Goal: Task Accomplishment & Management: Use online tool/utility

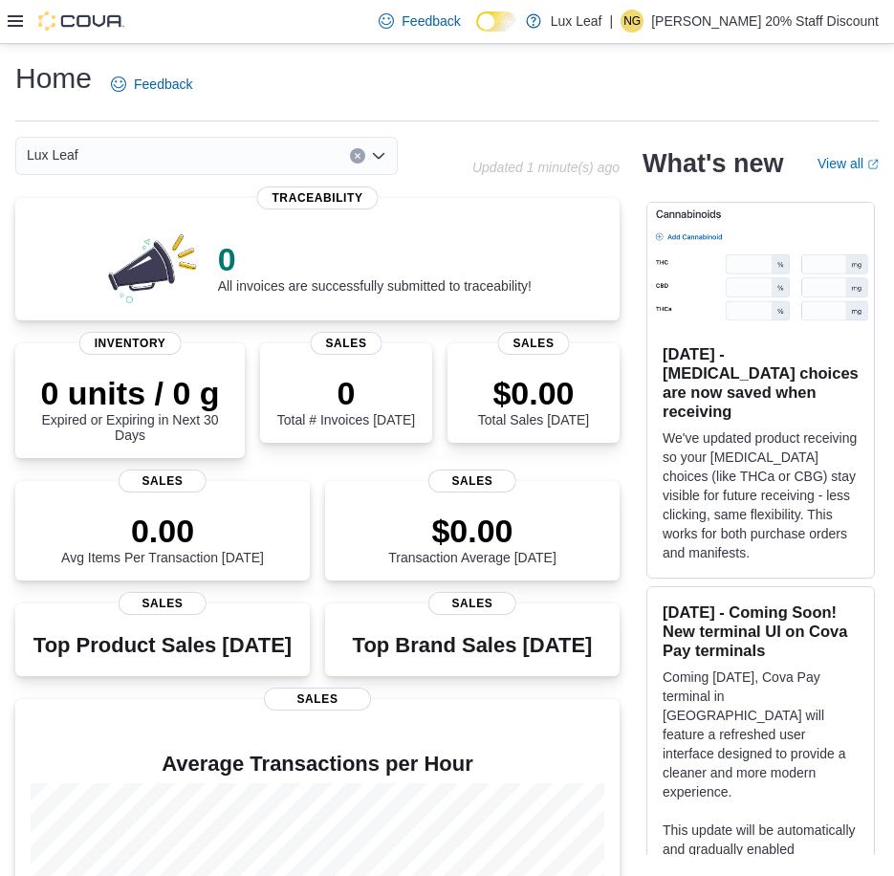
click at [13, 23] on icon at bounding box center [15, 20] width 15 height 15
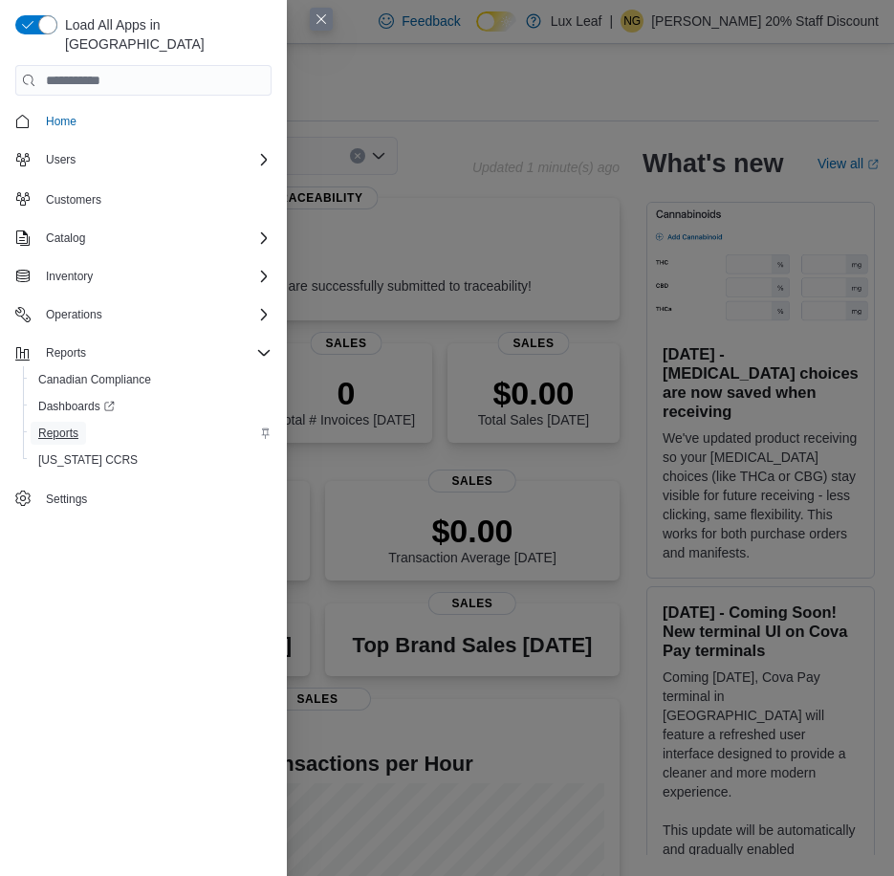
click at [76, 426] on span "Reports" at bounding box center [58, 433] width 40 height 15
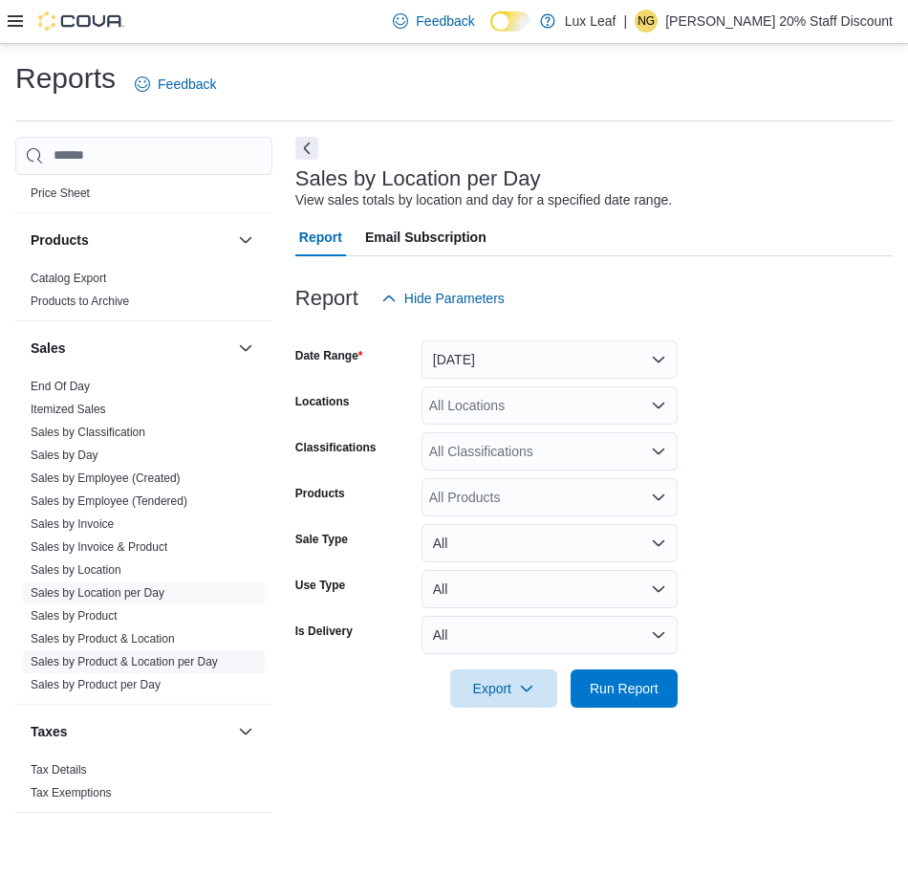
scroll to position [1187, 0]
click at [103, 586] on link "Sales by Location per Day" at bounding box center [98, 592] width 134 height 13
click at [657, 410] on icon "Open list of options" at bounding box center [658, 405] width 15 height 15
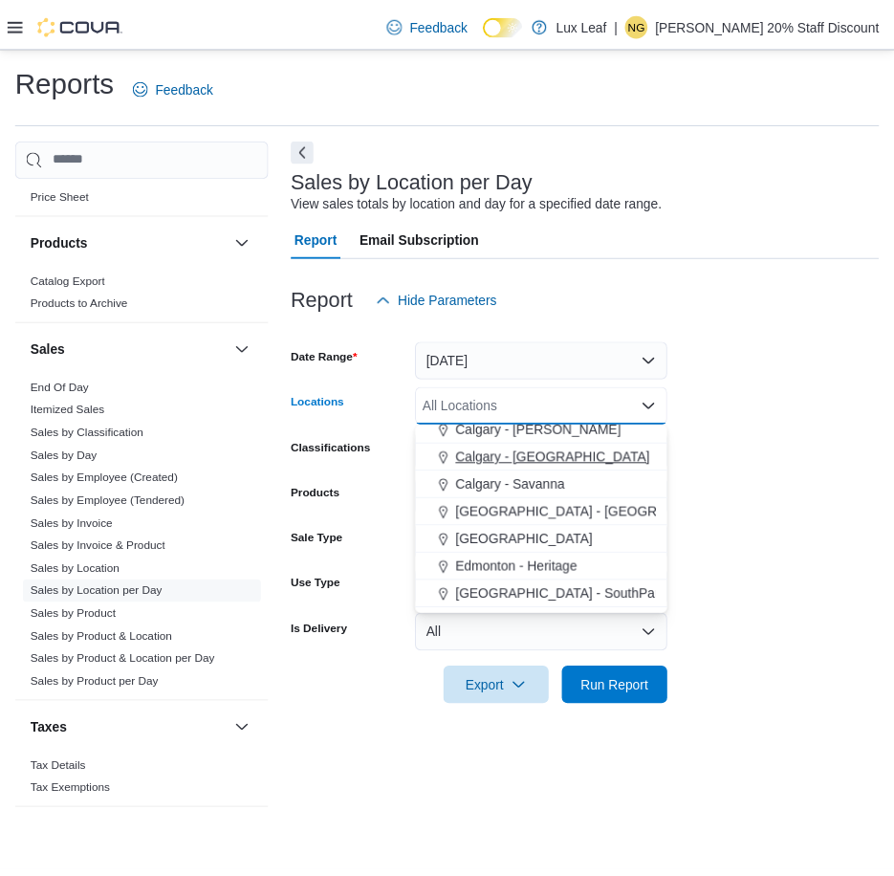
scroll to position [96, 0]
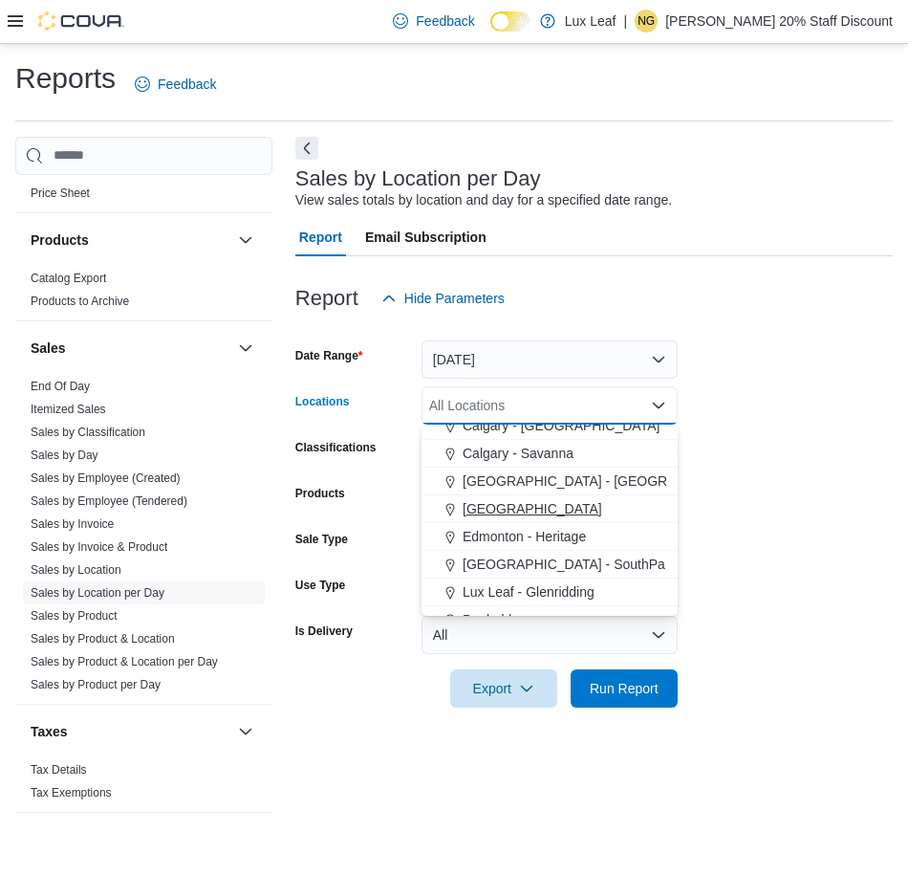
click at [481, 507] on span "Eckville" at bounding box center [533, 508] width 140 height 19
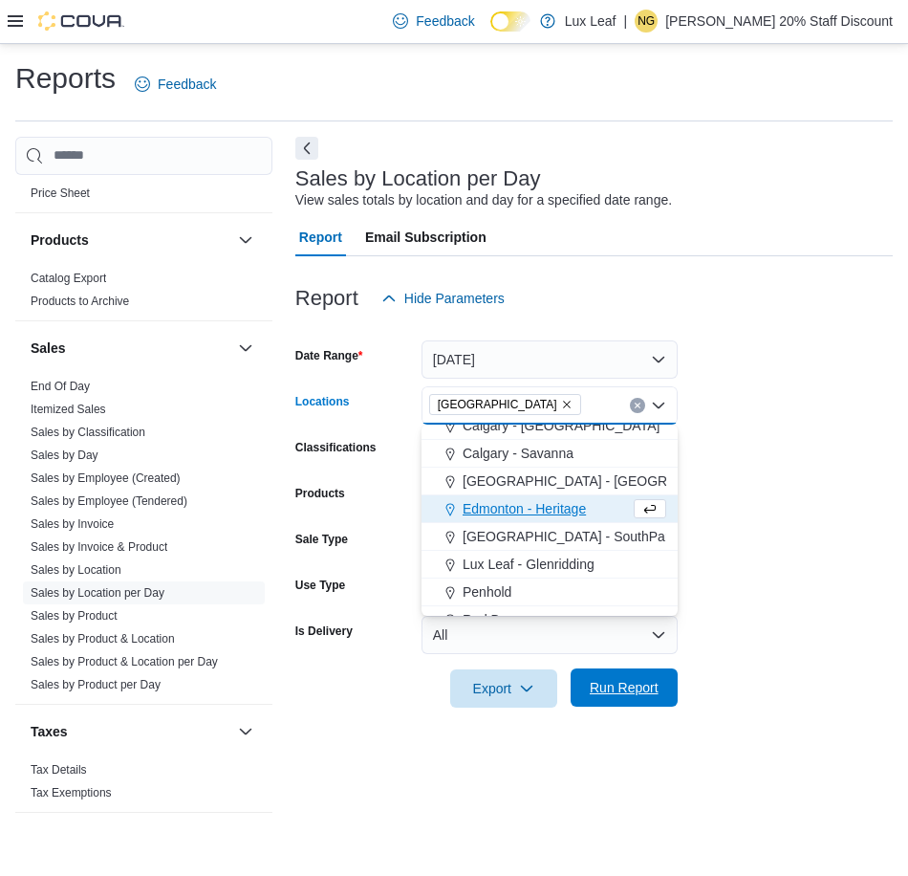
click at [634, 693] on span "Run Report" at bounding box center [624, 687] width 69 height 19
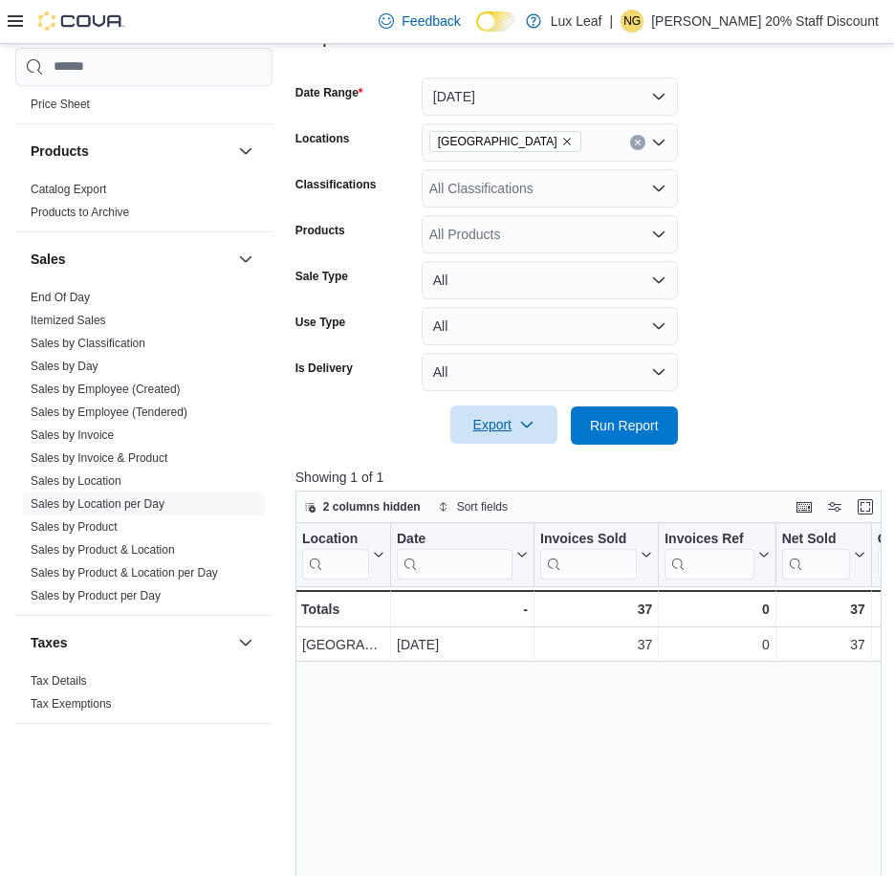
scroll to position [287, 0]
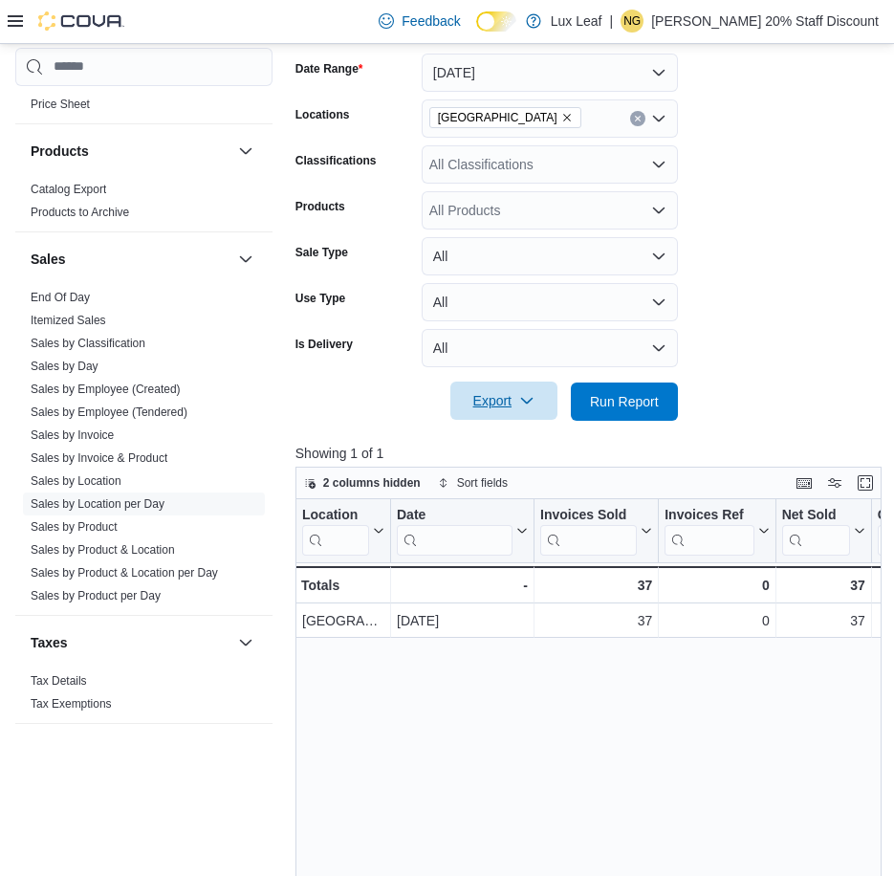
click at [491, 399] on span "Export" at bounding box center [504, 401] width 84 height 38
click at [512, 443] on span "Export to Excel" at bounding box center [507, 439] width 86 height 15
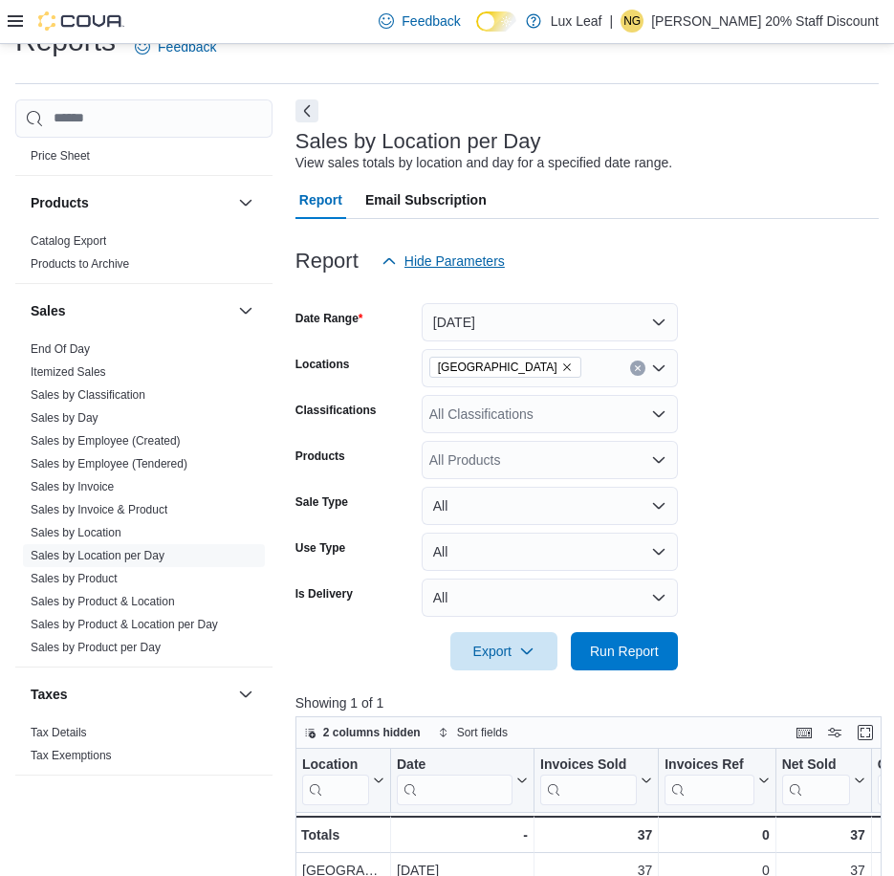
scroll to position [0, 0]
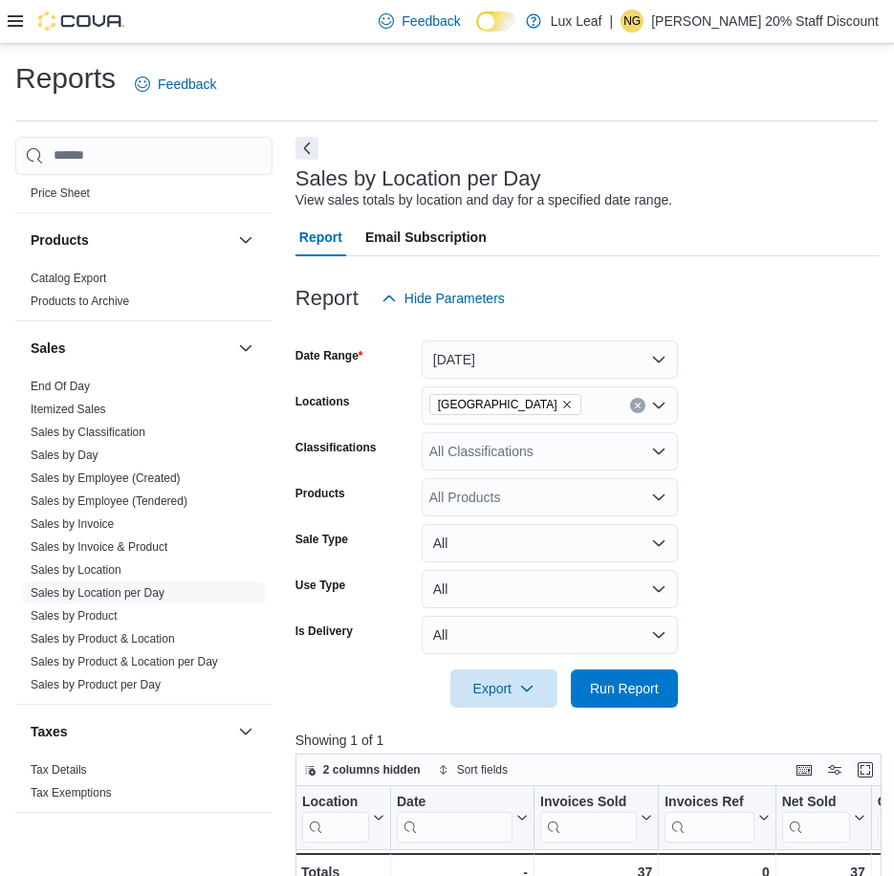
click at [561, 402] on icon "Remove Eckville from selection in this group" at bounding box center [566, 404] width 11 height 11
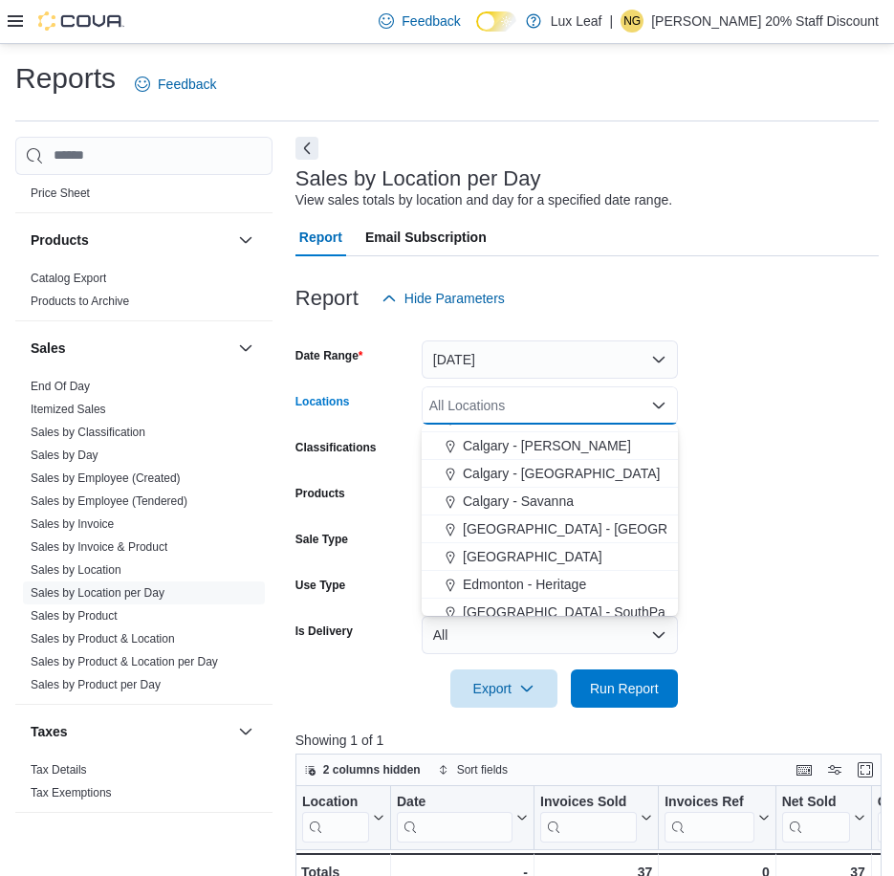
scroll to position [96, 0]
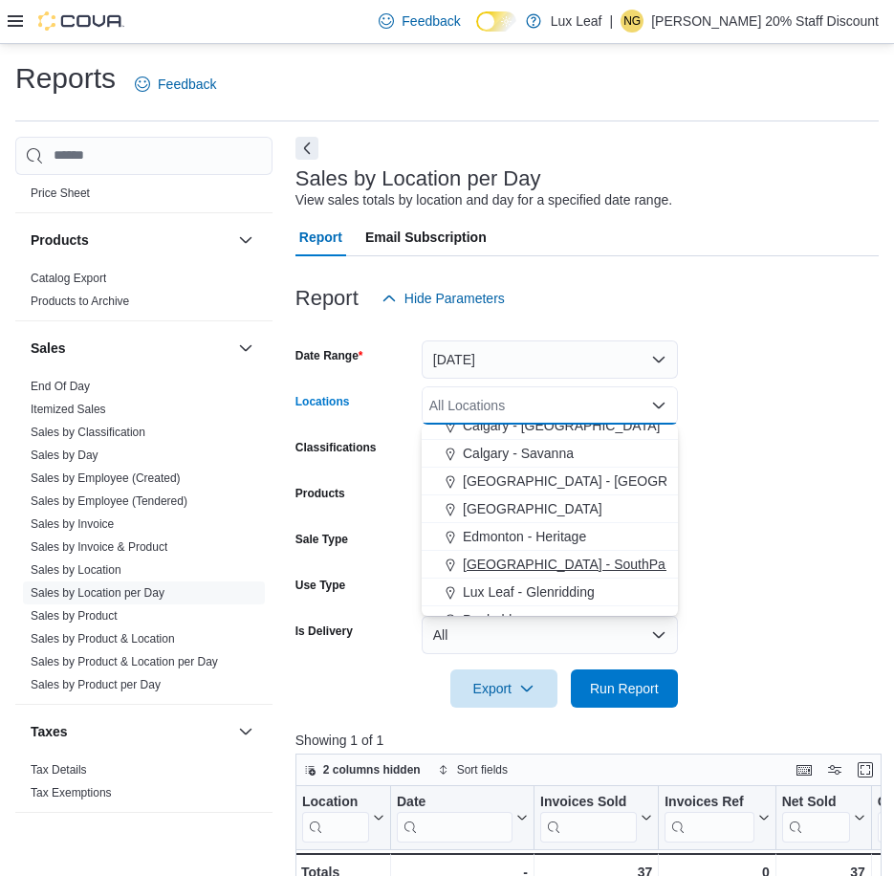
click at [555, 561] on span "Edmonton - SouthPark" at bounding box center [570, 564] width 214 height 19
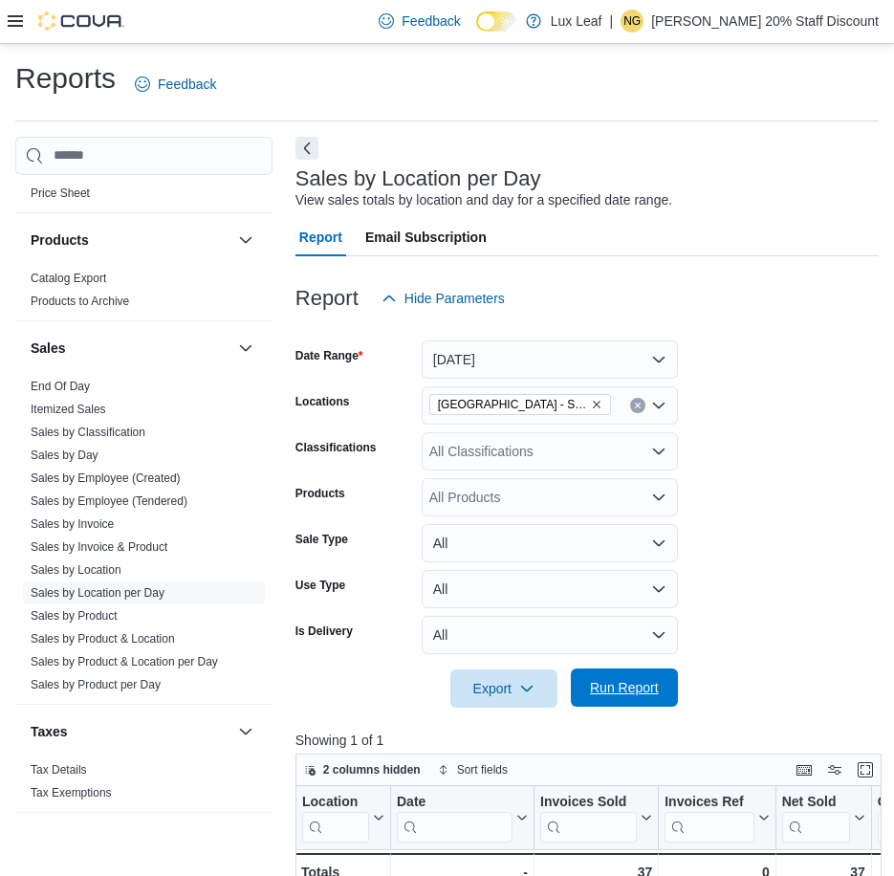
click at [619, 688] on span "Run Report" at bounding box center [624, 687] width 69 height 19
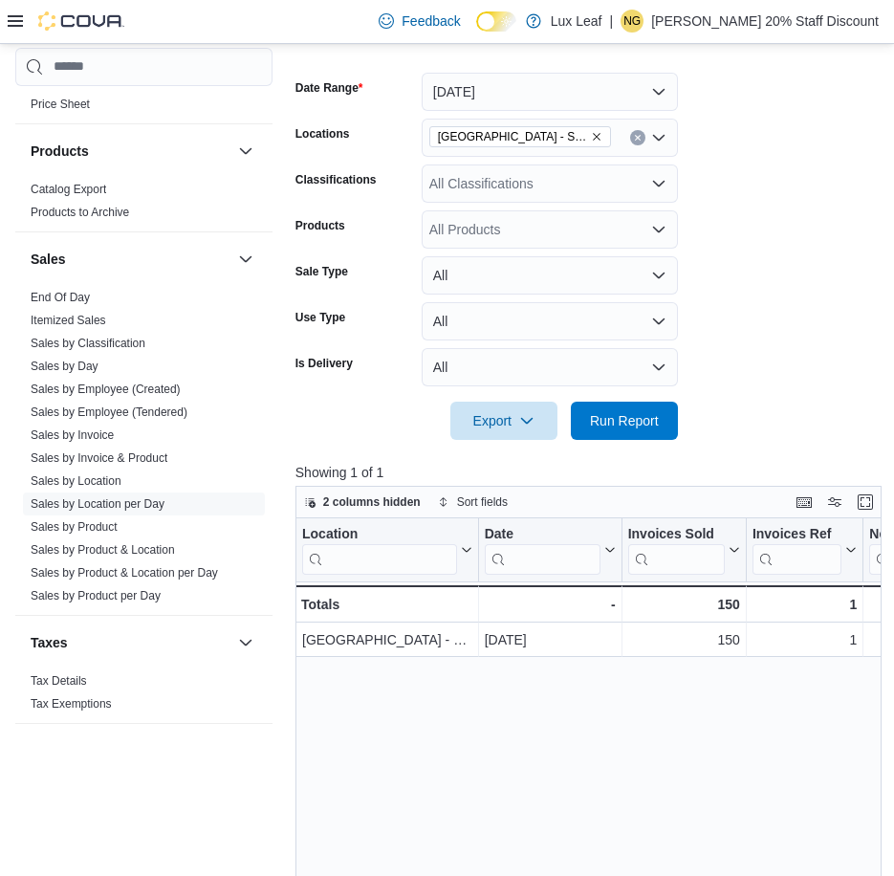
scroll to position [382, 0]
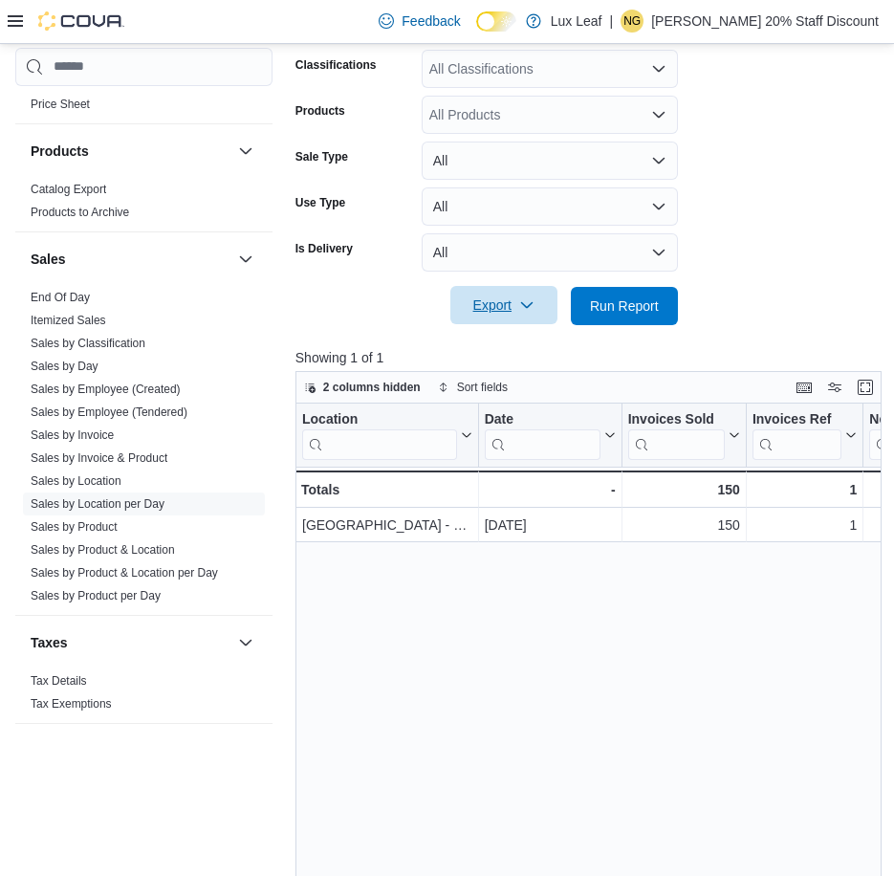
click at [485, 298] on span "Export" at bounding box center [504, 305] width 84 height 38
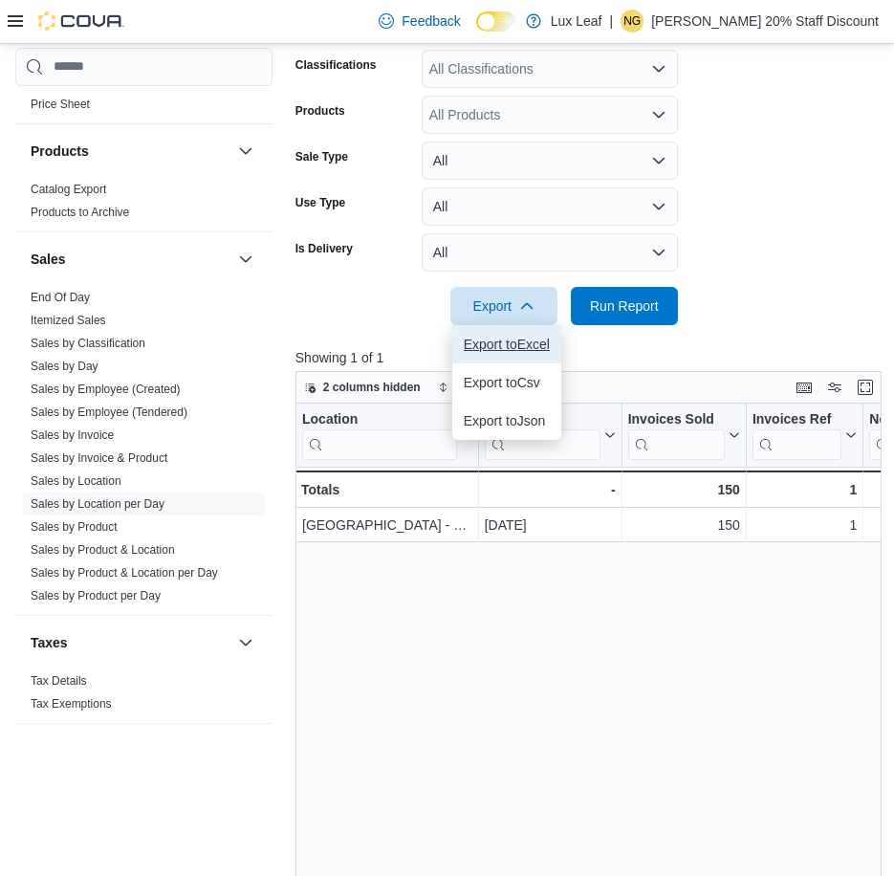
click at [498, 337] on span "Export to Excel" at bounding box center [507, 344] width 86 height 15
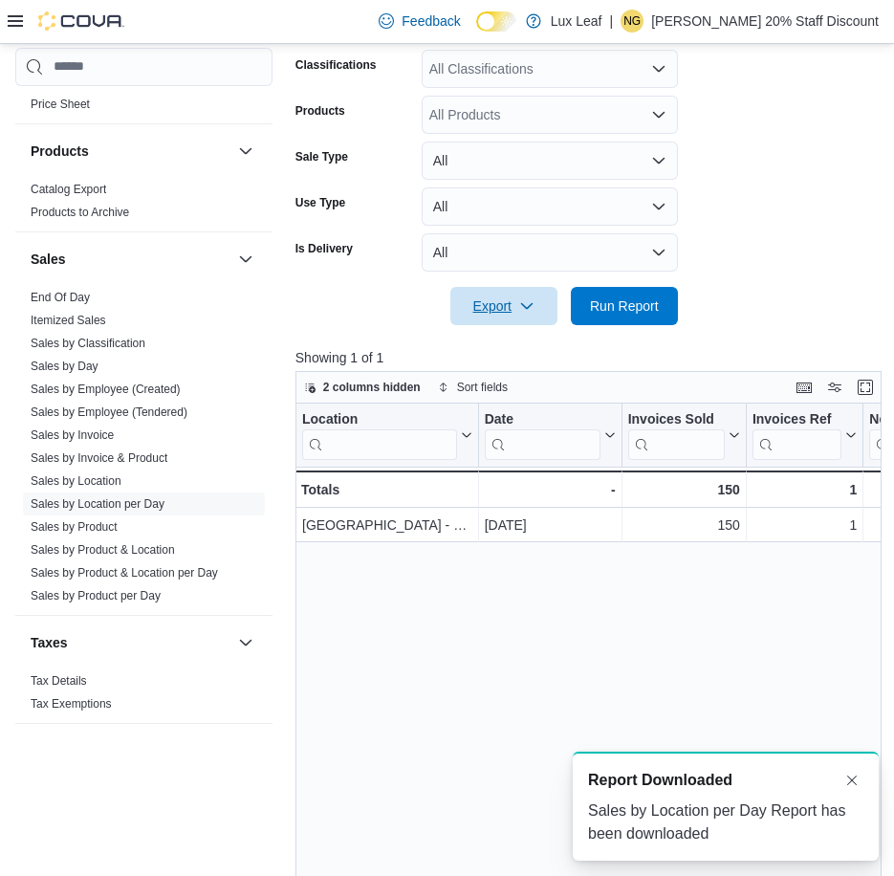
scroll to position [0, 0]
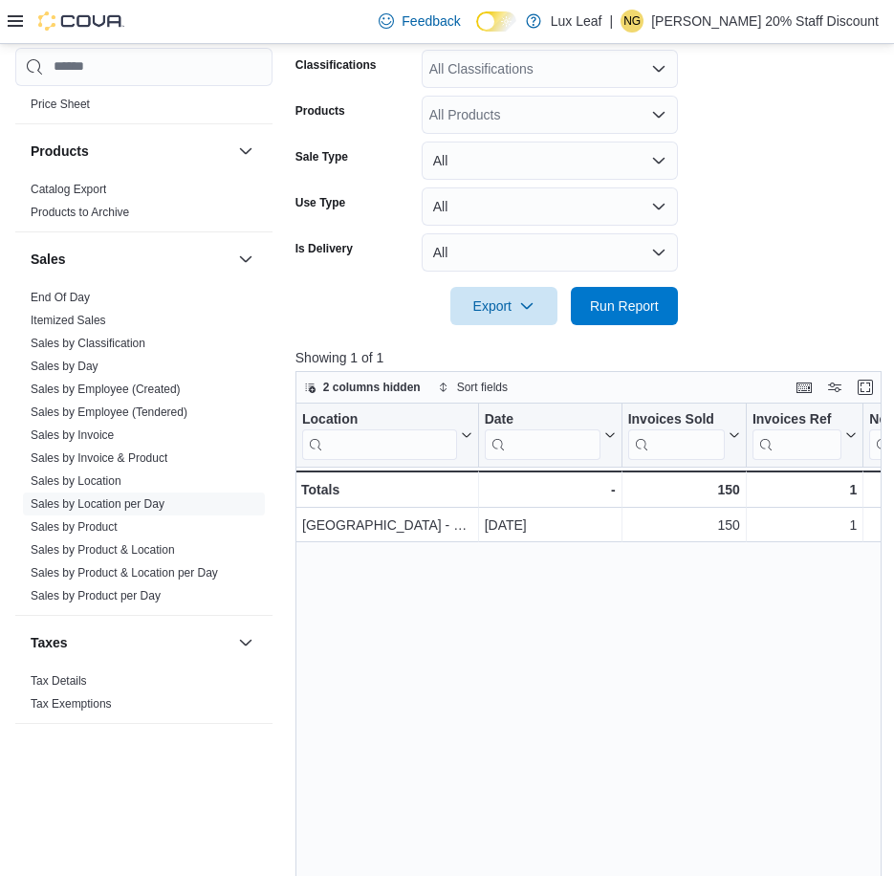
click at [734, 185] on form "Date Range Yesterday Locations Edmonton - SouthPark Classifications All Classif…" at bounding box center [586, 130] width 583 height 390
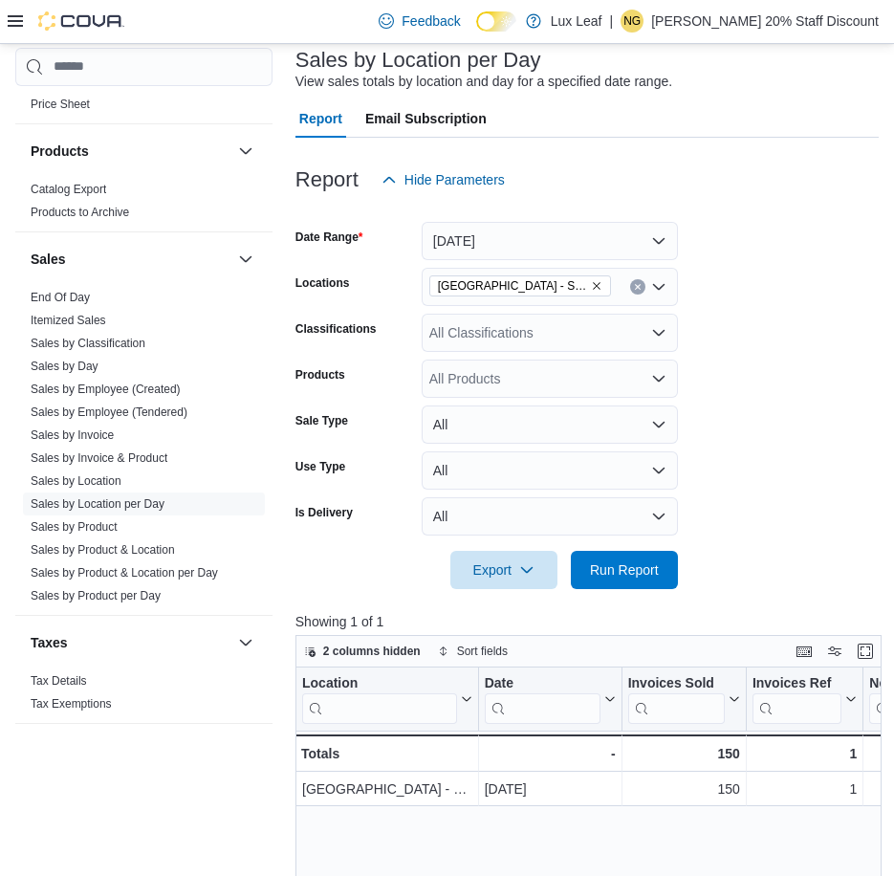
scroll to position [96, 0]
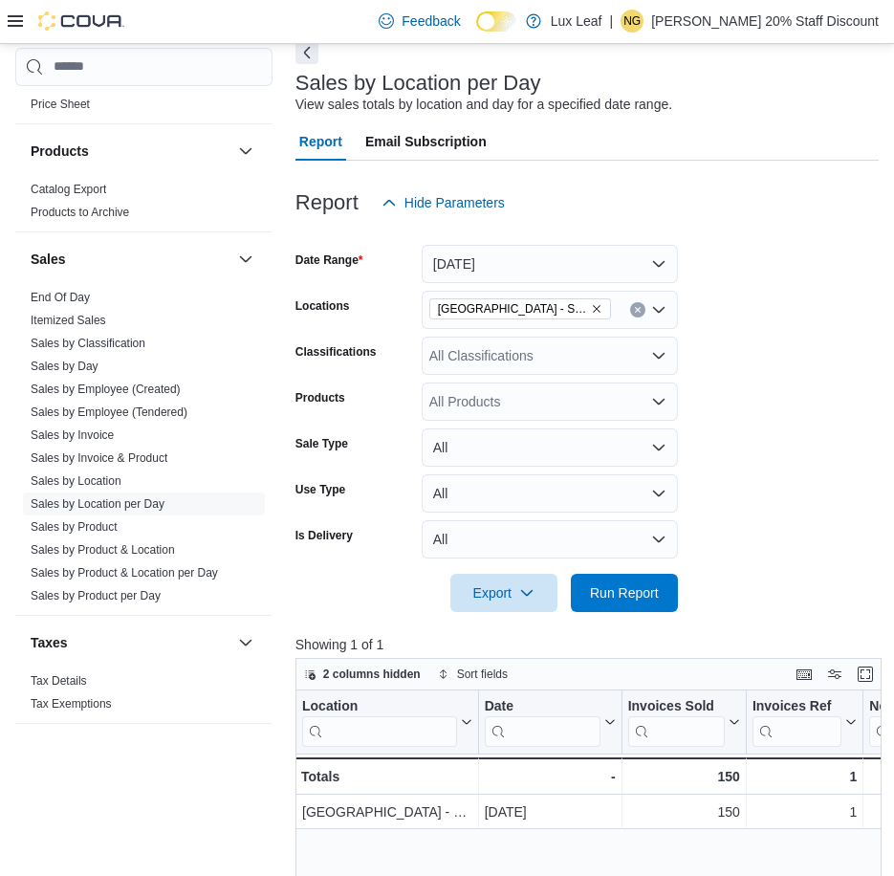
click at [591, 306] on icon "Remove Edmonton - SouthPark from selection in this group" at bounding box center [596, 308] width 11 height 11
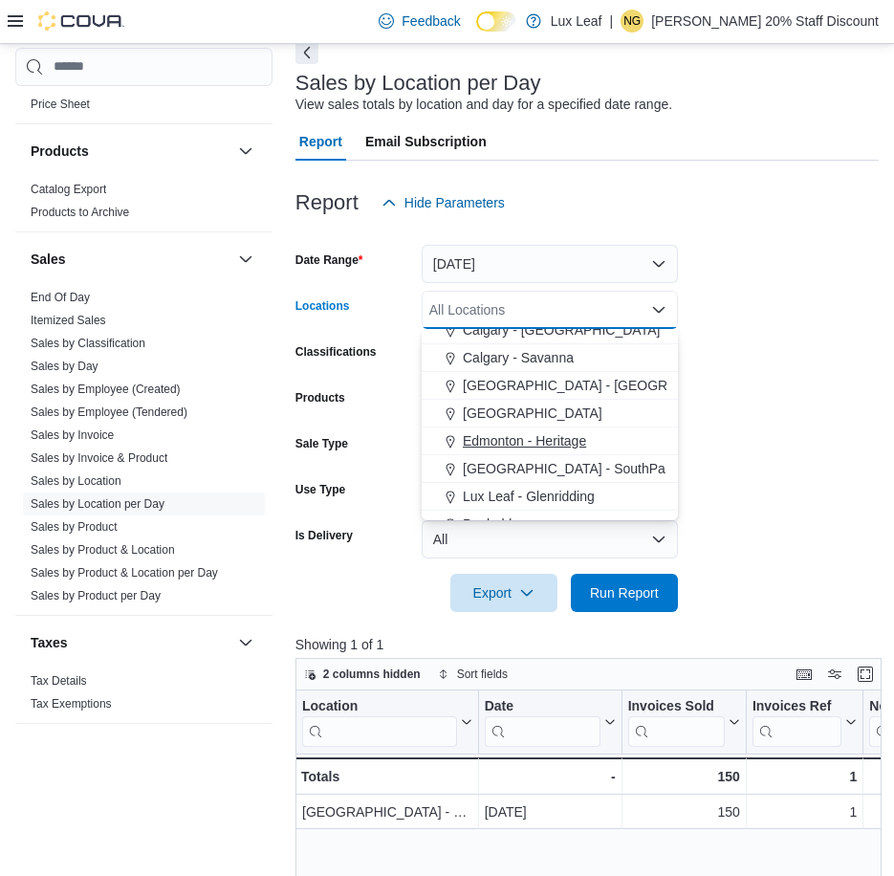
click at [539, 438] on span "Edmonton - Heritage" at bounding box center [524, 440] width 123 height 19
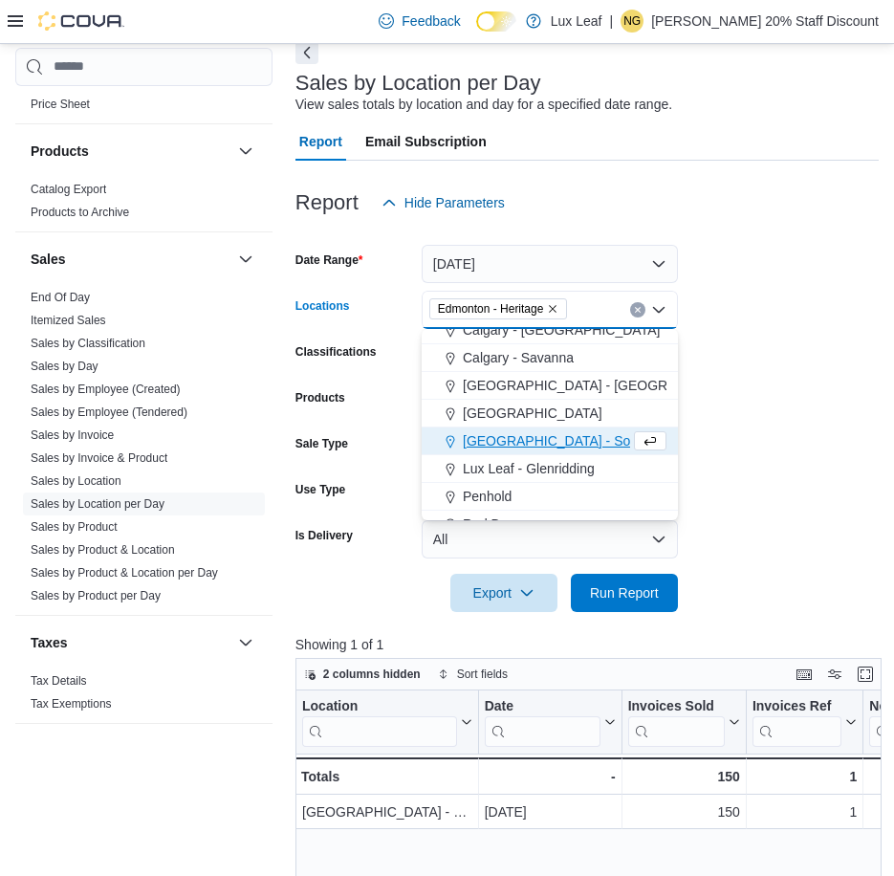
click at [539, 438] on span "Edmonton - SouthPark" at bounding box center [570, 440] width 214 height 19
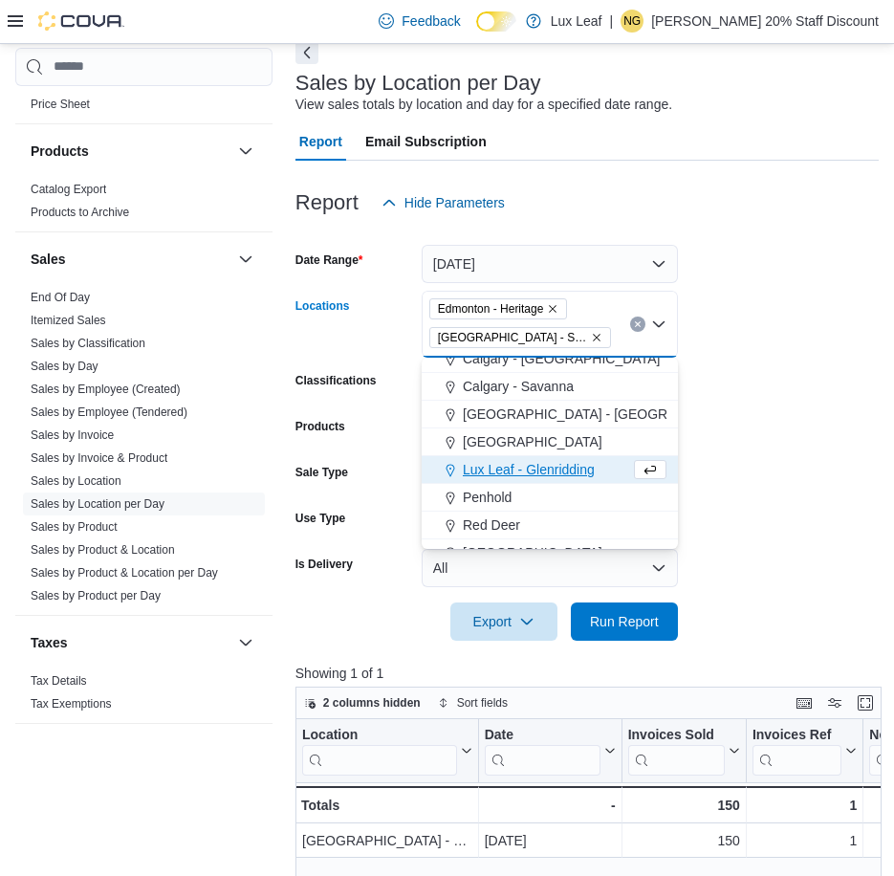
click at [591, 338] on icon "Remove Edmonton - SouthPark from selection in this group" at bounding box center [596, 337] width 11 height 11
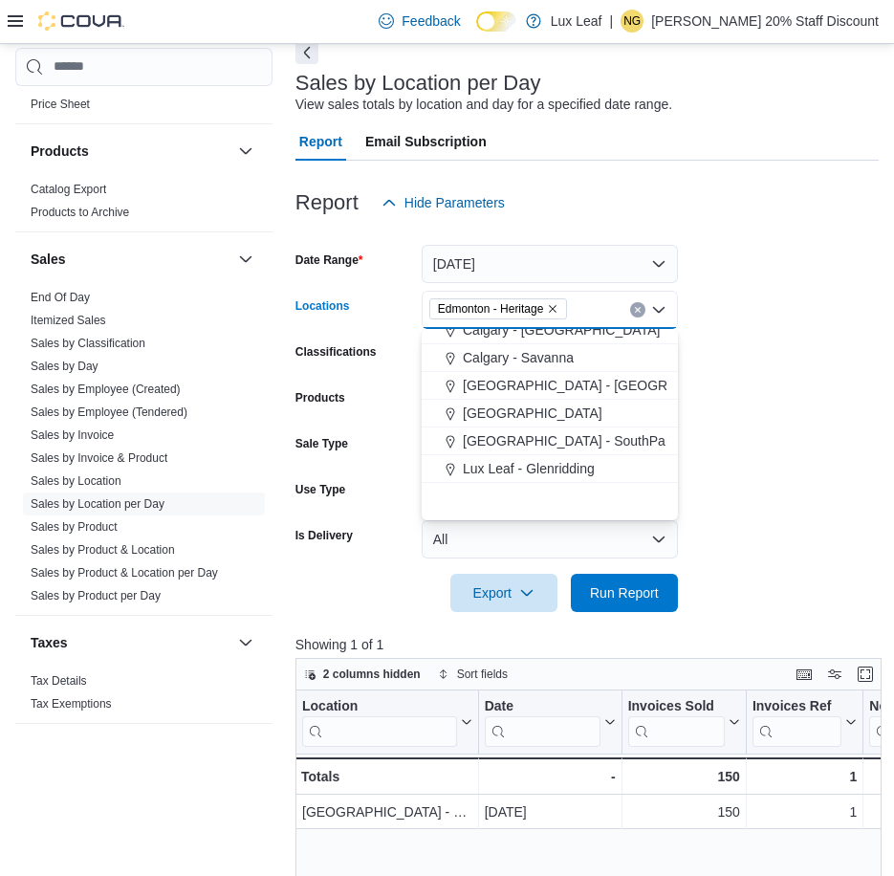
scroll to position [0, 0]
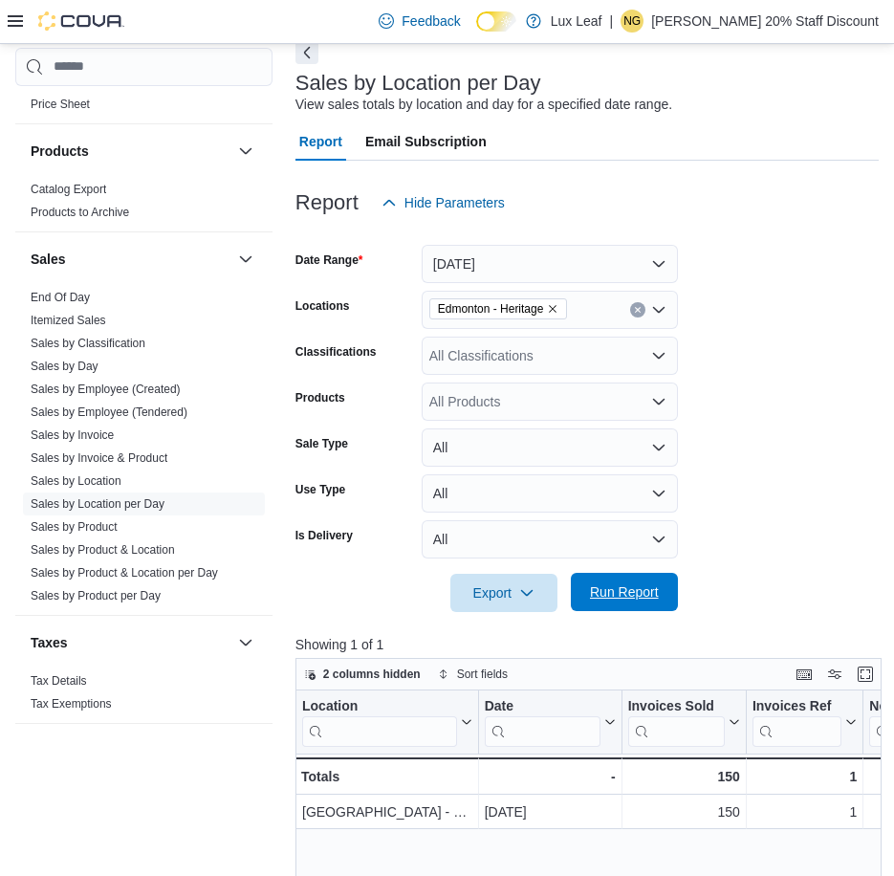
click at [629, 584] on span "Run Report" at bounding box center [624, 591] width 69 height 19
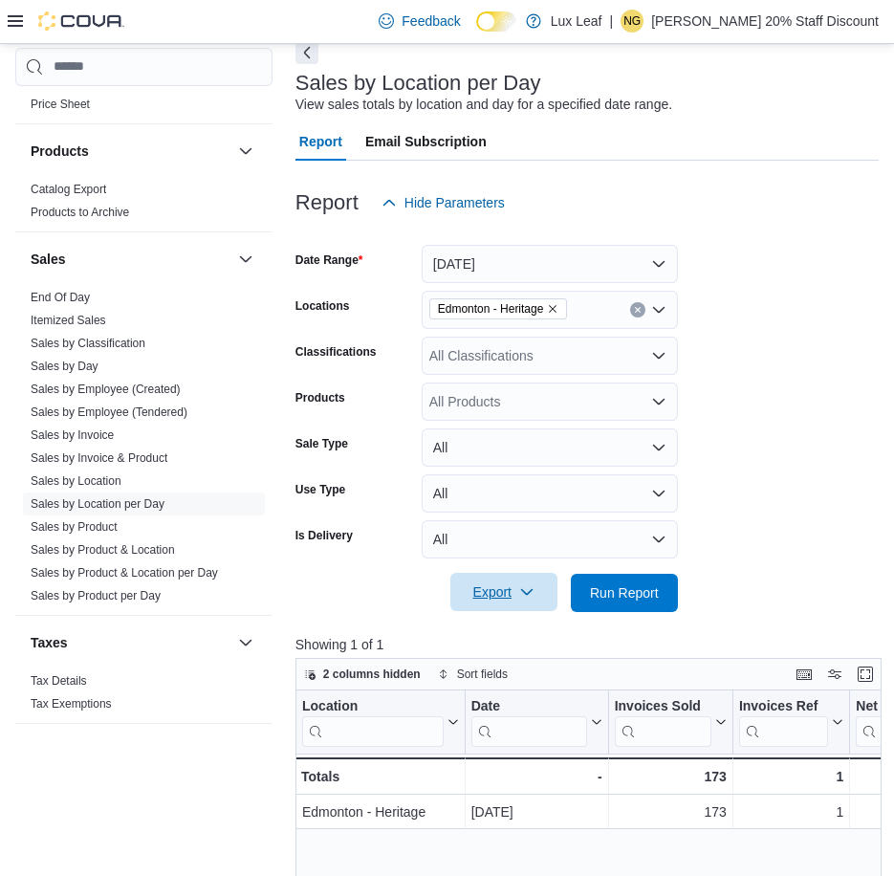
click at [488, 602] on span "Export" at bounding box center [504, 592] width 84 height 38
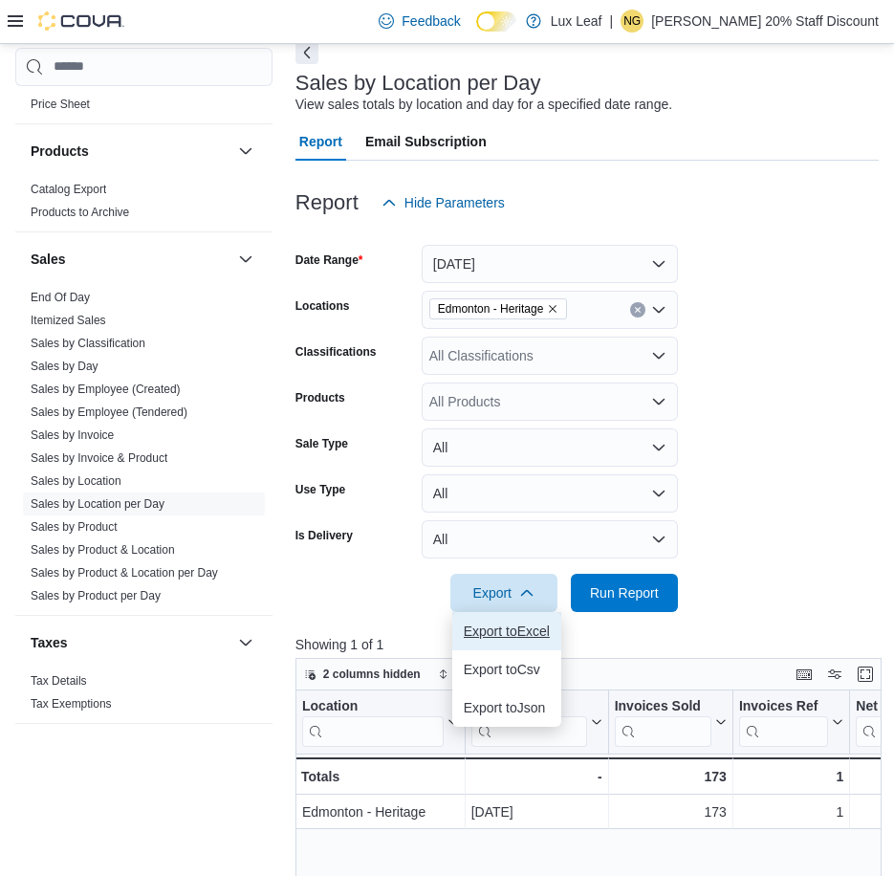
click at [490, 622] on button "Export to Excel" at bounding box center [506, 631] width 109 height 38
click at [556, 304] on icon "Remove Edmonton - Heritage from selection in this group" at bounding box center [552, 308] width 11 height 11
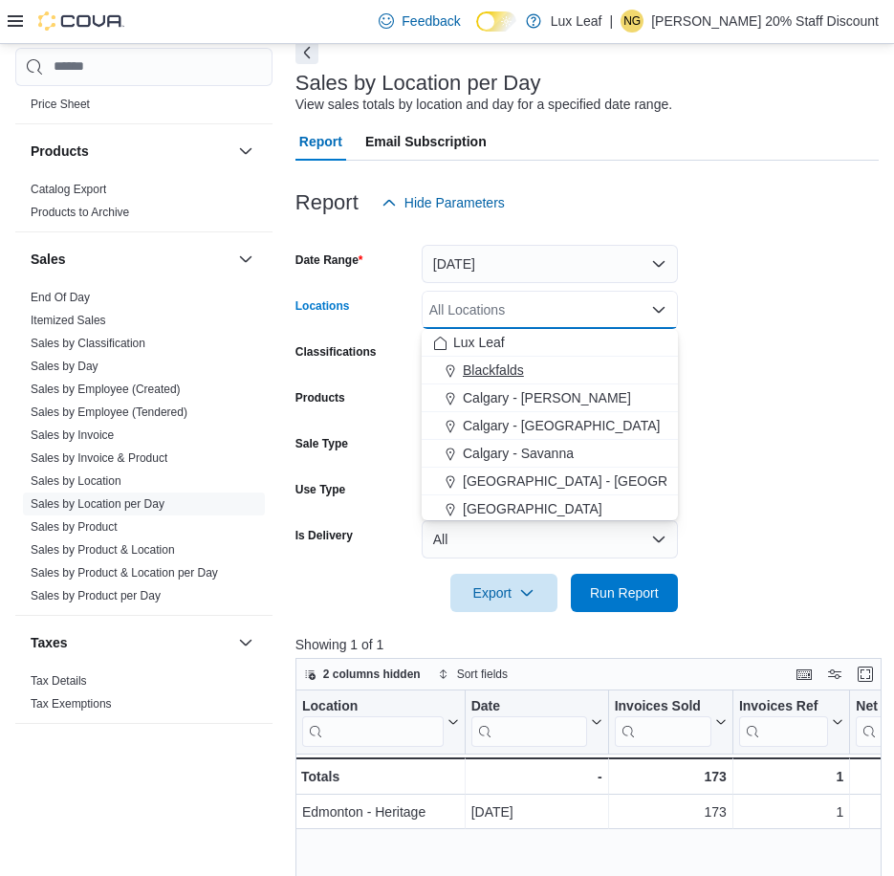
click at [511, 372] on span "Blackfalds" at bounding box center [493, 369] width 61 height 19
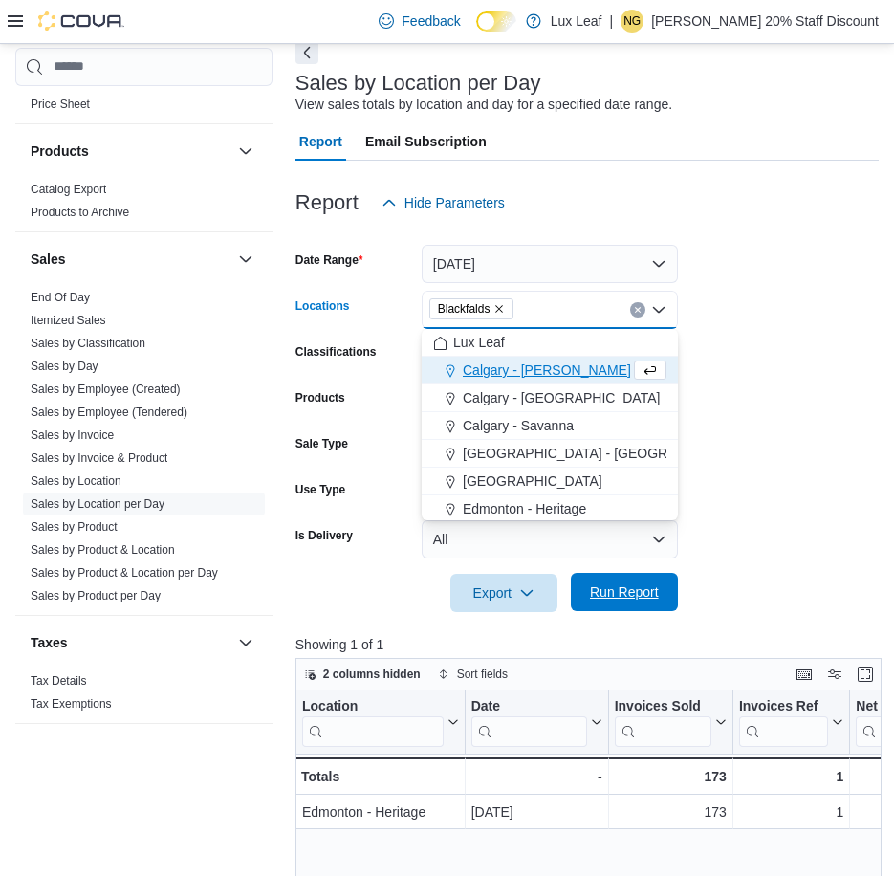
click at [650, 576] on form "Date Range Yesterday Locations Blackfalds Combo box. Selected. Blackfalds. Pres…" at bounding box center [586, 417] width 583 height 390
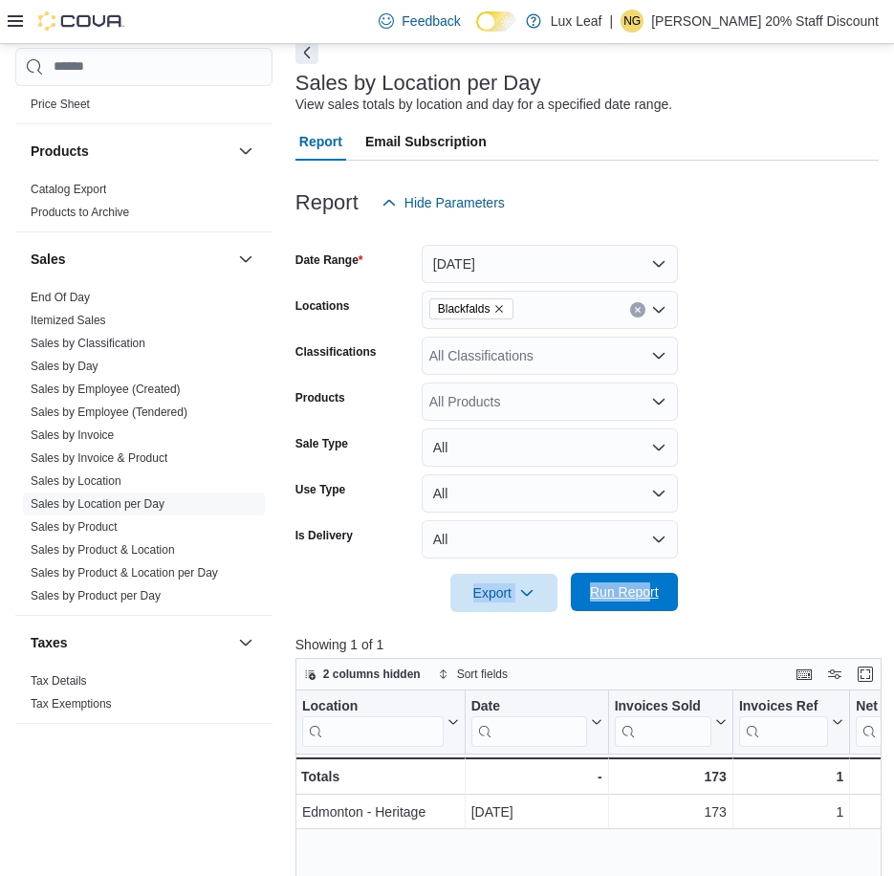
drag, startPoint x: 650, startPoint y: 576, endPoint x: 652, endPoint y: 588, distance: 12.6
click at [652, 588] on span "Run Report" at bounding box center [624, 591] width 69 height 19
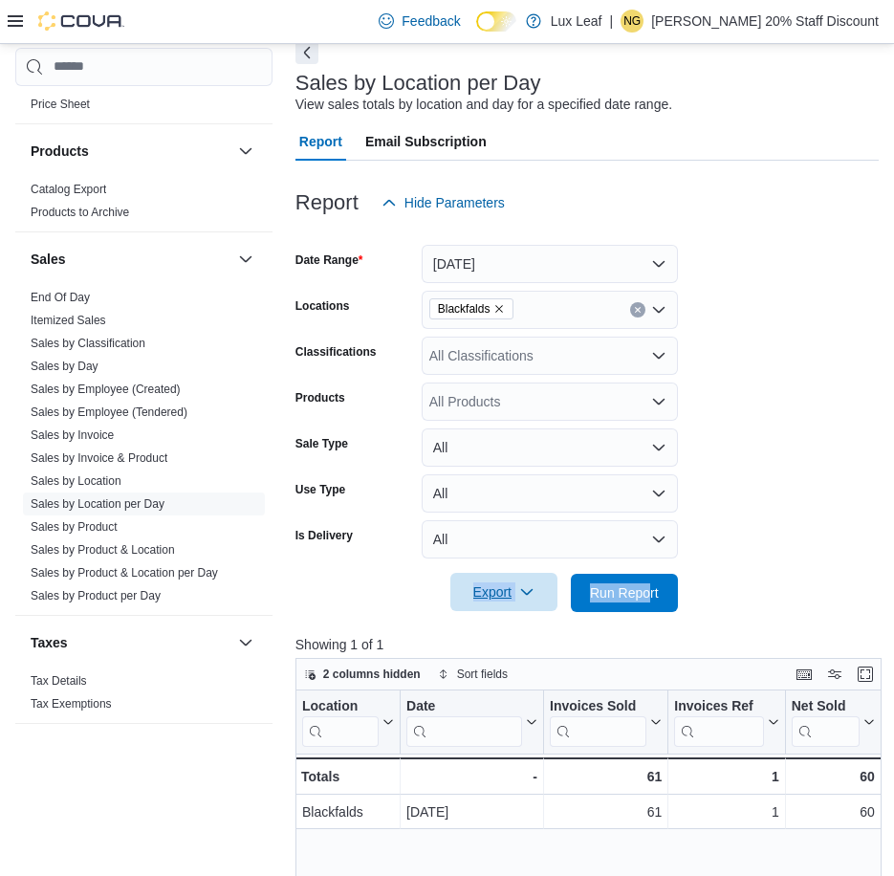
click at [496, 590] on span "Export" at bounding box center [504, 592] width 84 height 38
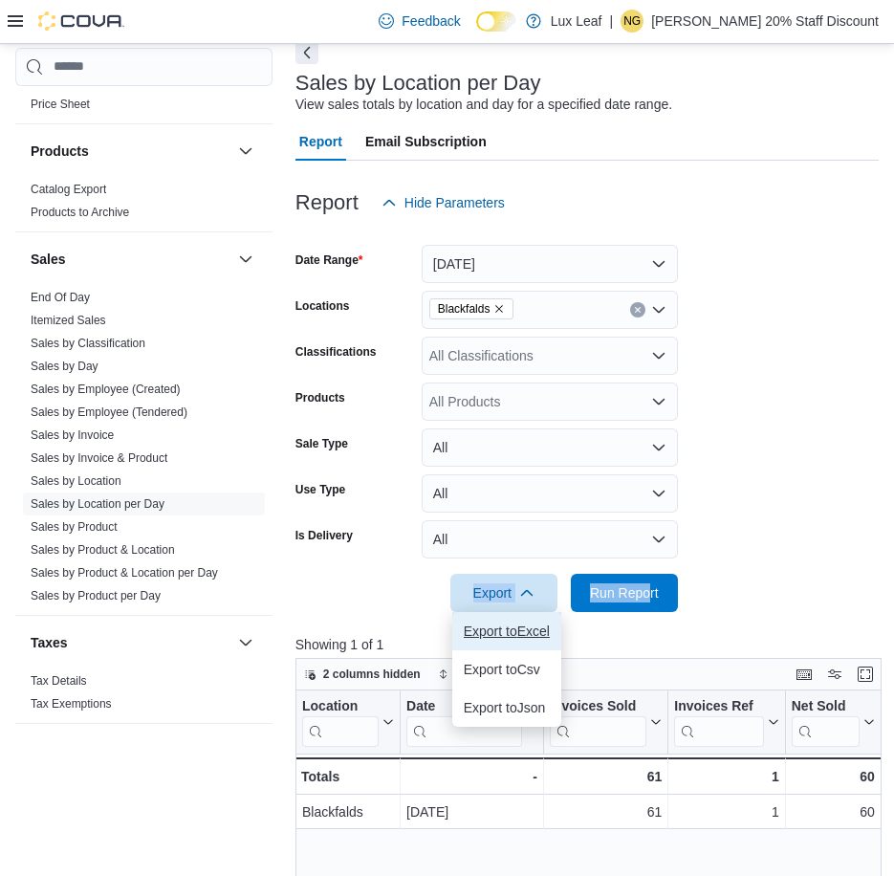
click at [516, 620] on button "Export to Excel" at bounding box center [506, 631] width 109 height 38
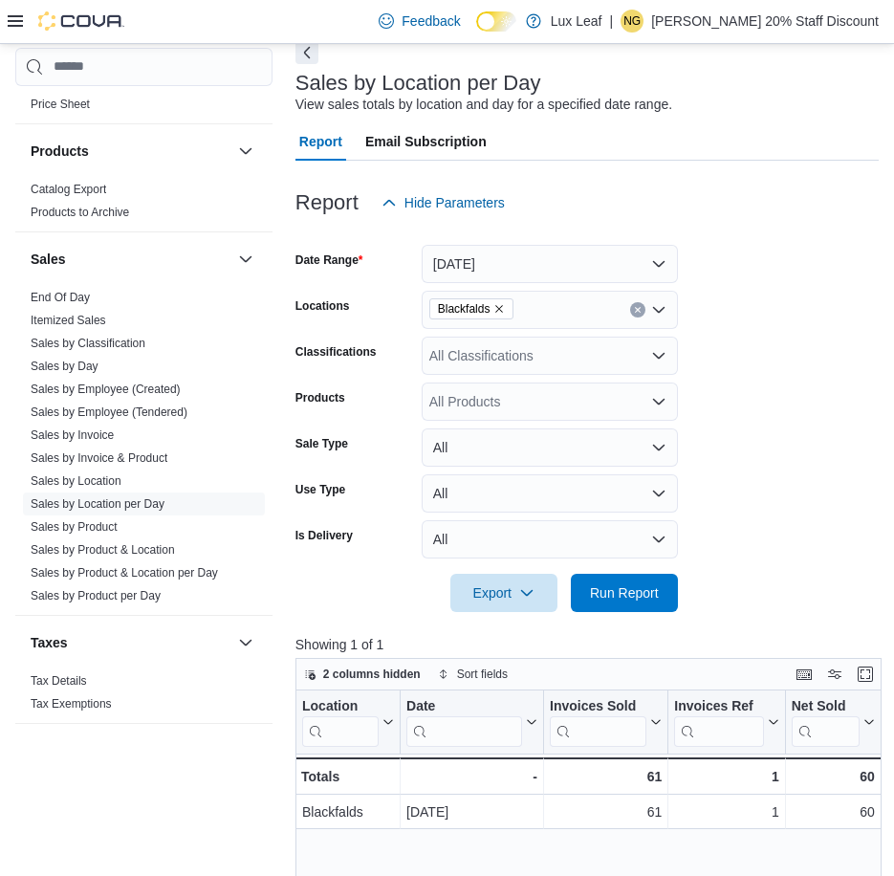
drag, startPoint x: 788, startPoint y: 408, endPoint x: 638, endPoint y: 344, distance: 163.2
click at [787, 408] on form "Date Range Yesterday Locations Blackfalds Classifications All Classifications P…" at bounding box center [586, 417] width 583 height 390
click at [496, 310] on icon "Remove Blackfalds from selection in this group" at bounding box center [498, 308] width 11 height 11
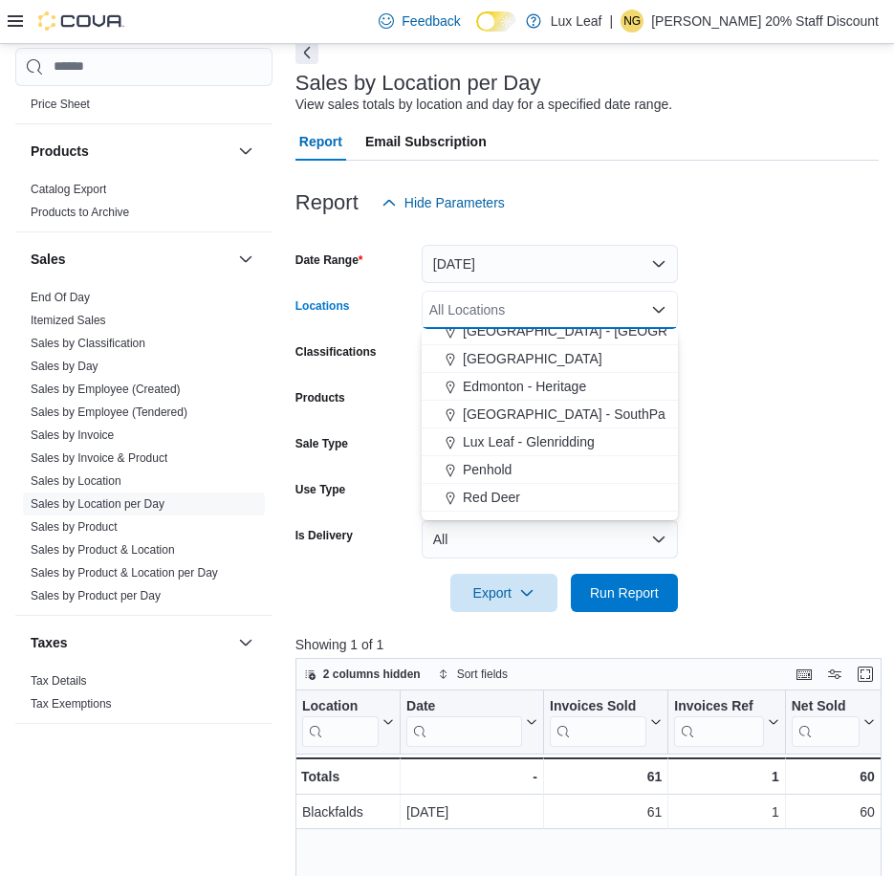
scroll to position [169, 0]
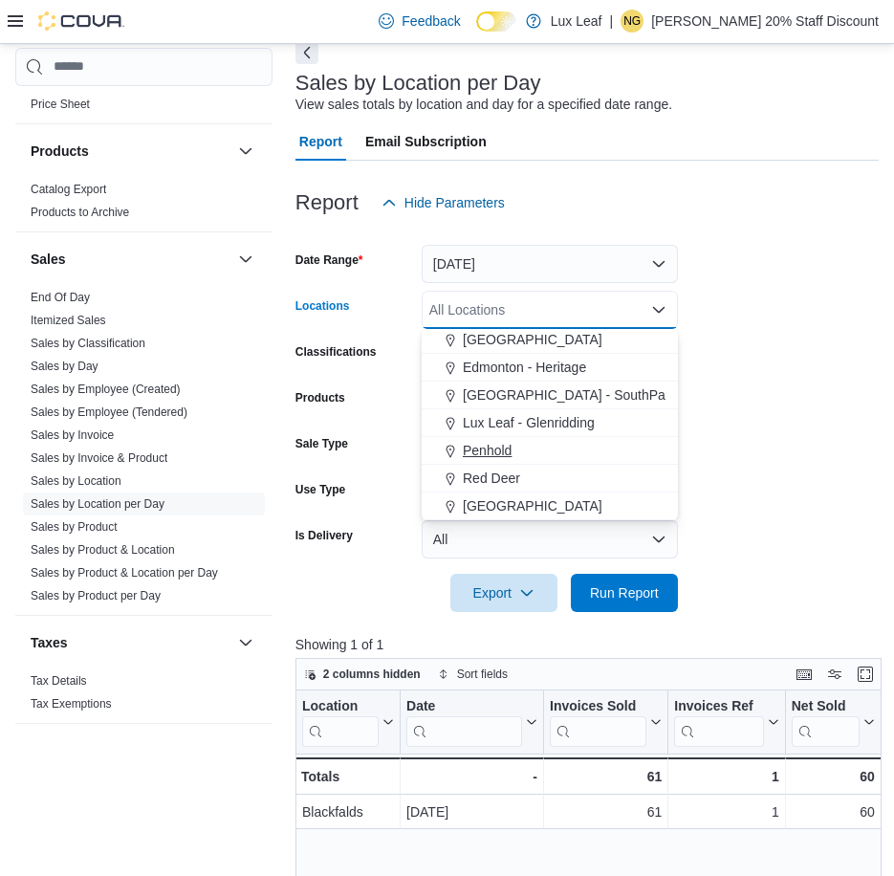
click at [502, 444] on span "Penhold" at bounding box center [487, 450] width 49 height 19
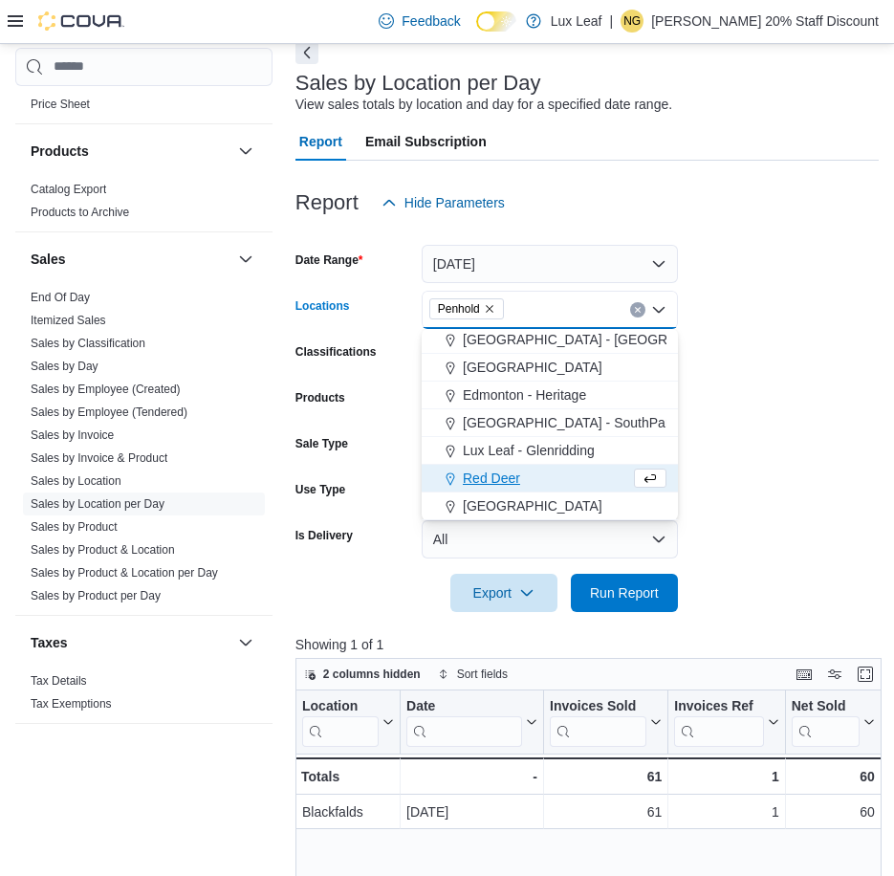
scroll to position [142, 0]
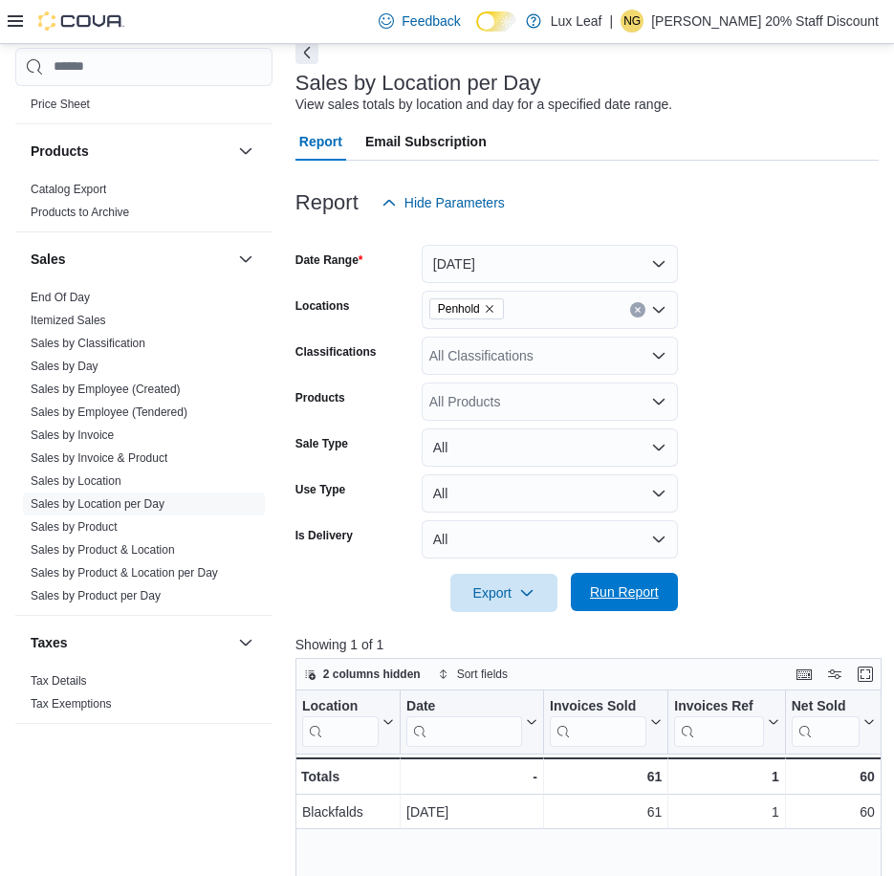
click at [620, 591] on span "Run Report" at bounding box center [624, 591] width 69 height 19
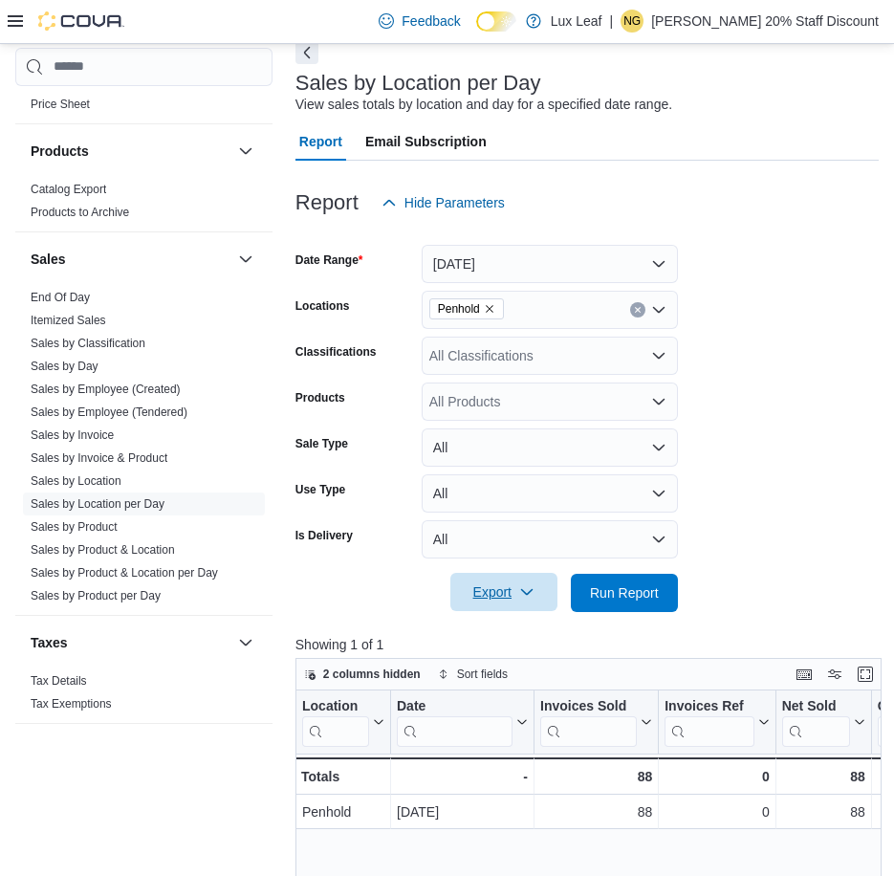
click at [489, 594] on span "Export" at bounding box center [504, 592] width 84 height 38
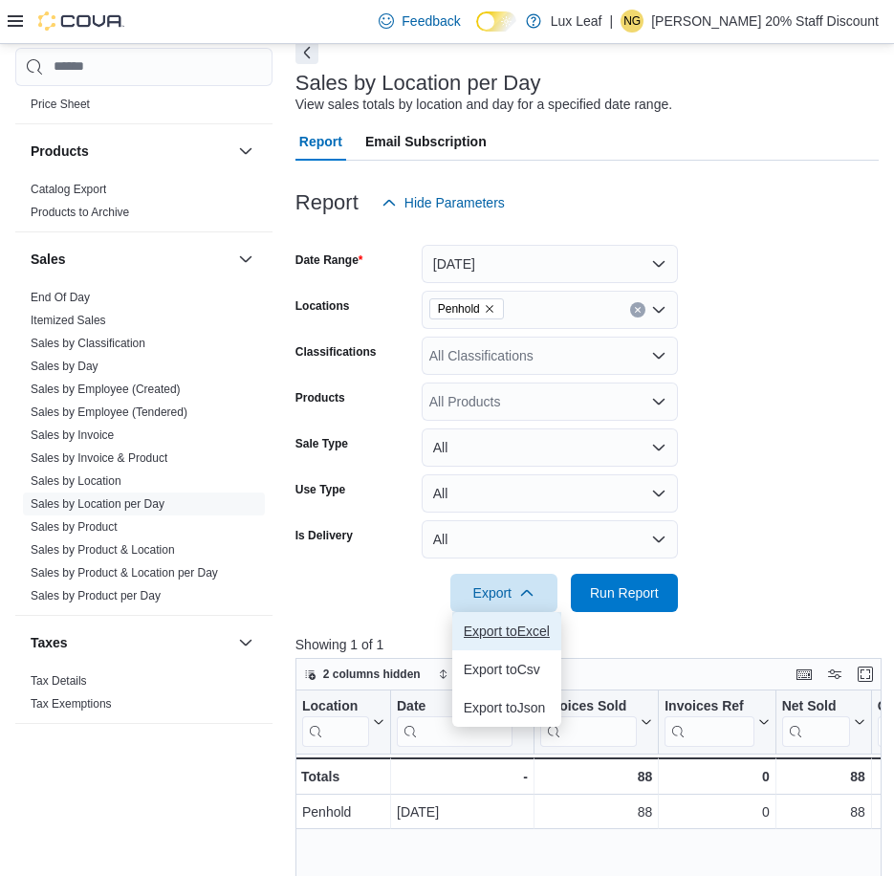
click at [505, 629] on span "Export to Excel" at bounding box center [507, 630] width 86 height 15
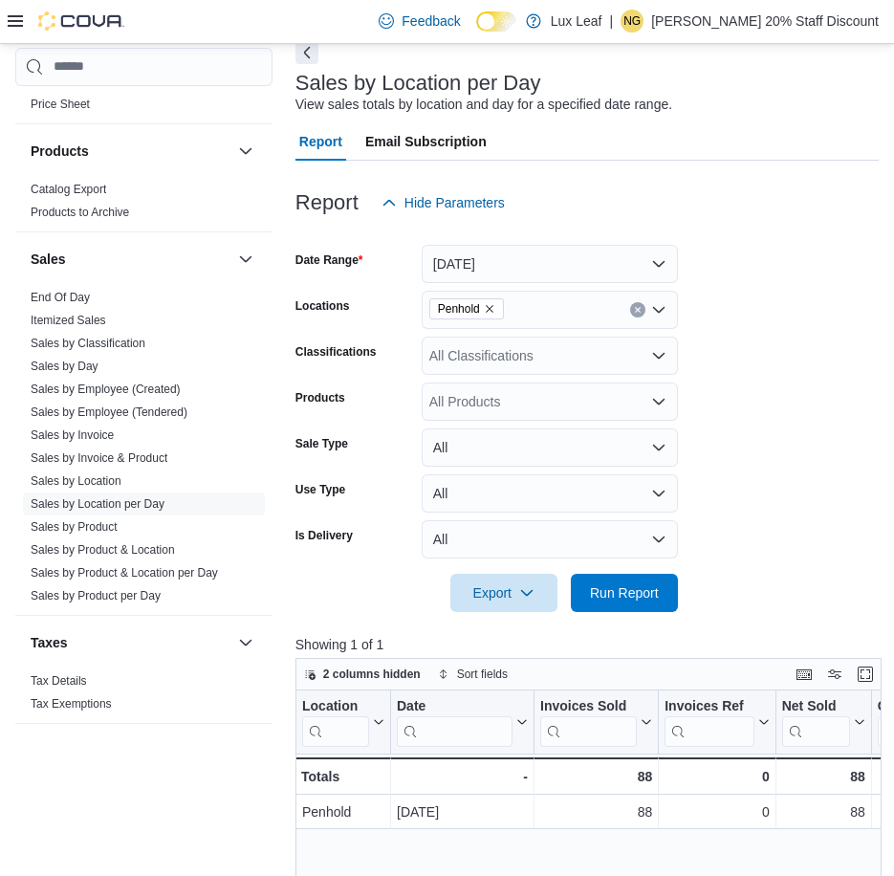
click at [748, 311] on form "Date Range Yesterday Locations Penhold Classifications All Classifications Prod…" at bounding box center [586, 417] width 583 height 390
click at [492, 312] on icon "Remove Penhold from selection in this group" at bounding box center [489, 308] width 11 height 11
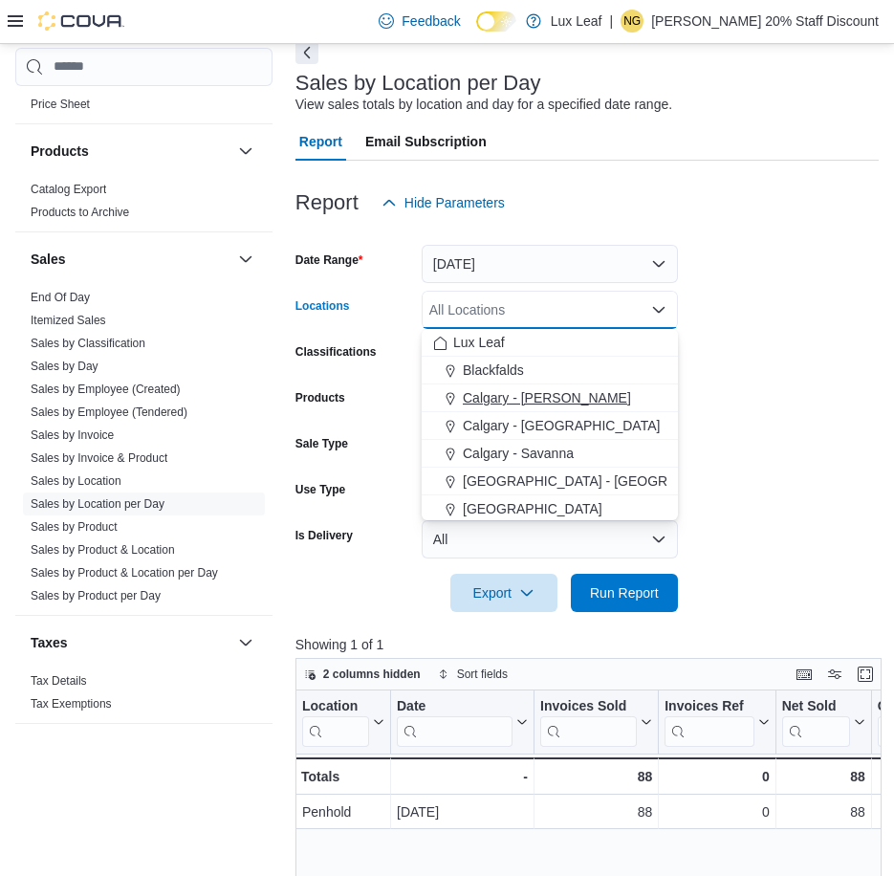
click at [508, 393] on span "Calgary - Nolan Hill" at bounding box center [547, 397] width 168 height 19
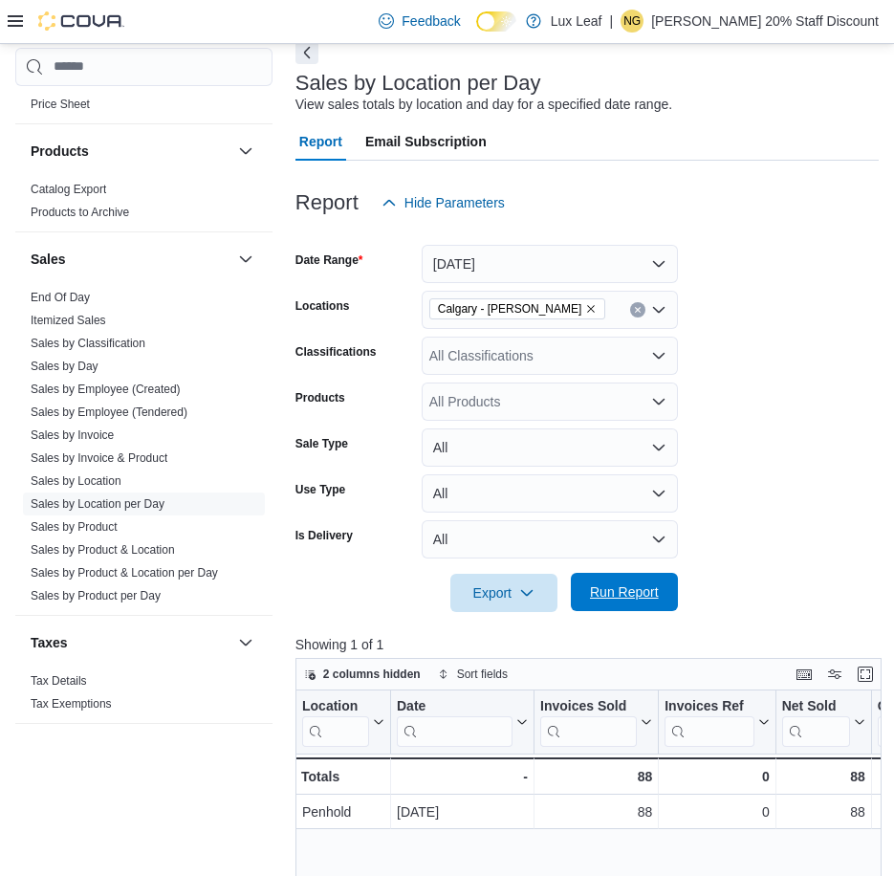
click at [603, 582] on span "Run Report" at bounding box center [624, 592] width 84 height 38
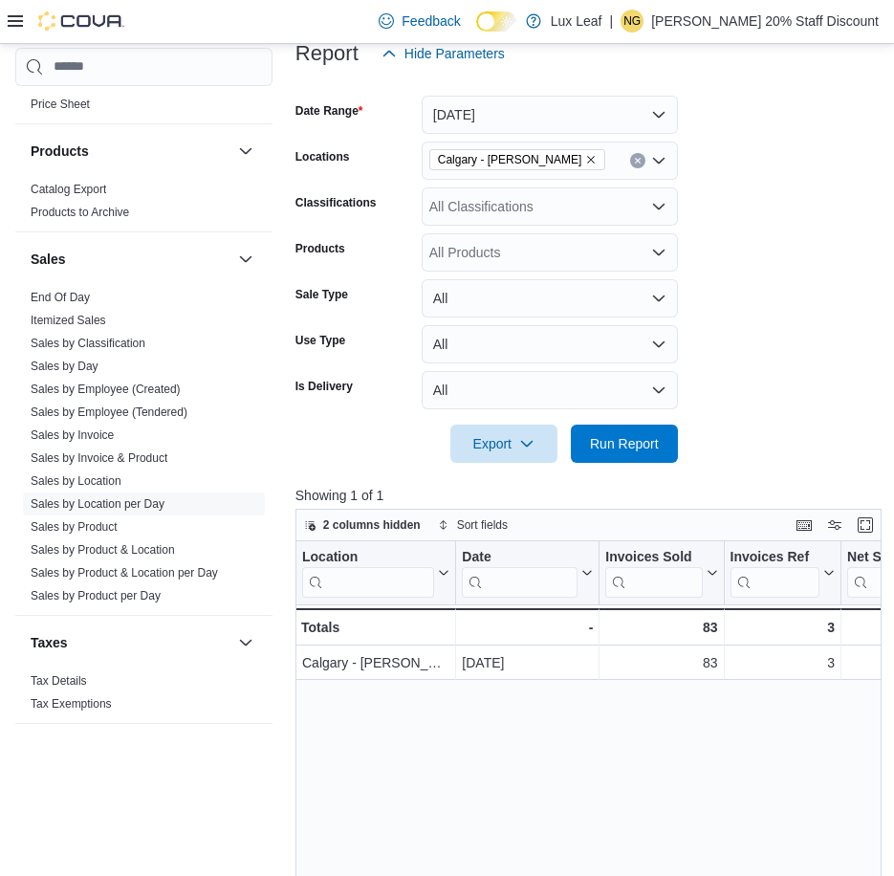
scroll to position [287, 0]
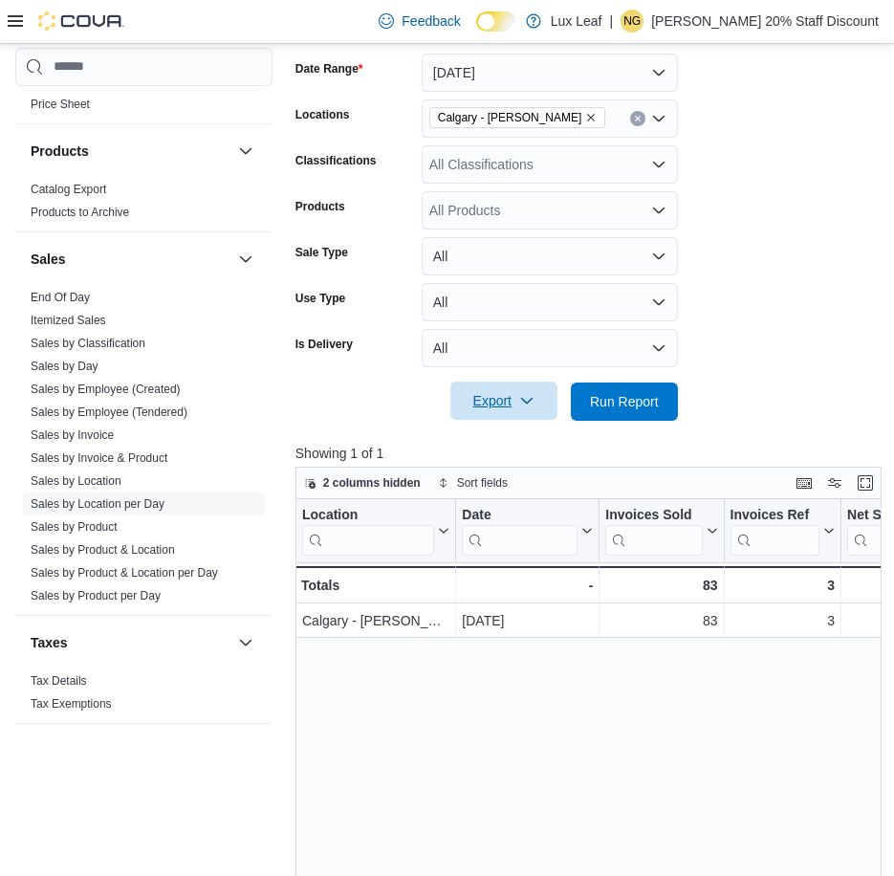
click at [470, 401] on span "Export" at bounding box center [504, 401] width 84 height 38
click at [487, 434] on span "Export to Excel" at bounding box center [507, 439] width 86 height 15
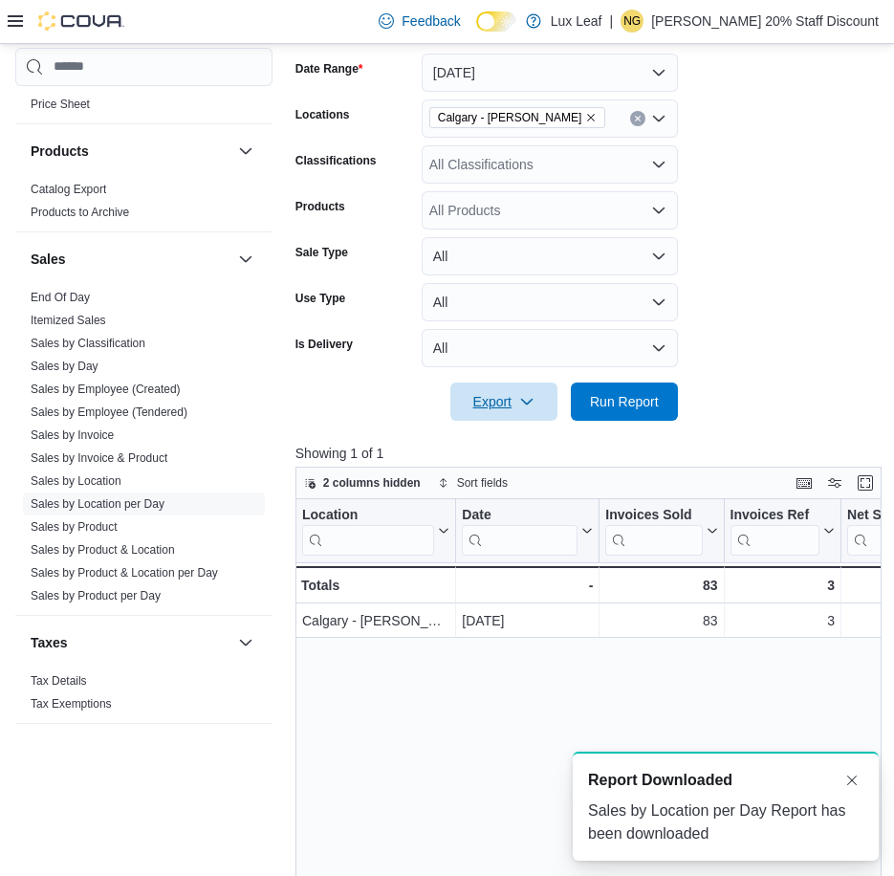
scroll to position [0, 0]
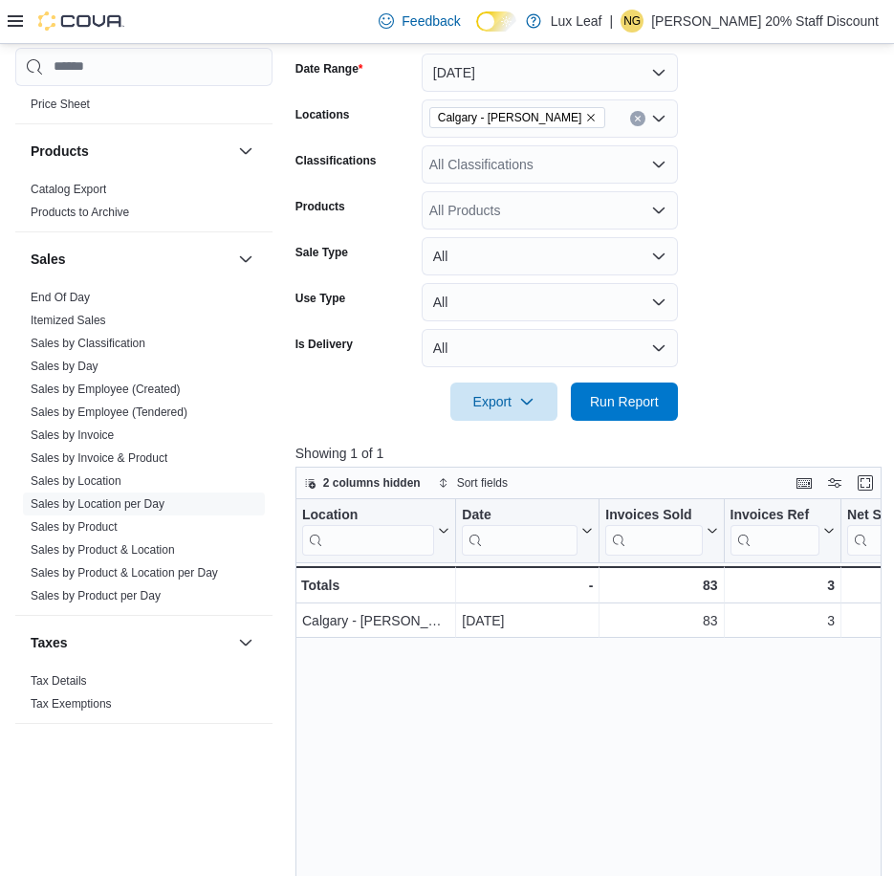
click at [796, 174] on form "Date Range Yesterday Locations Calgary - Nolan Hill Classifications All Classif…" at bounding box center [586, 226] width 583 height 390
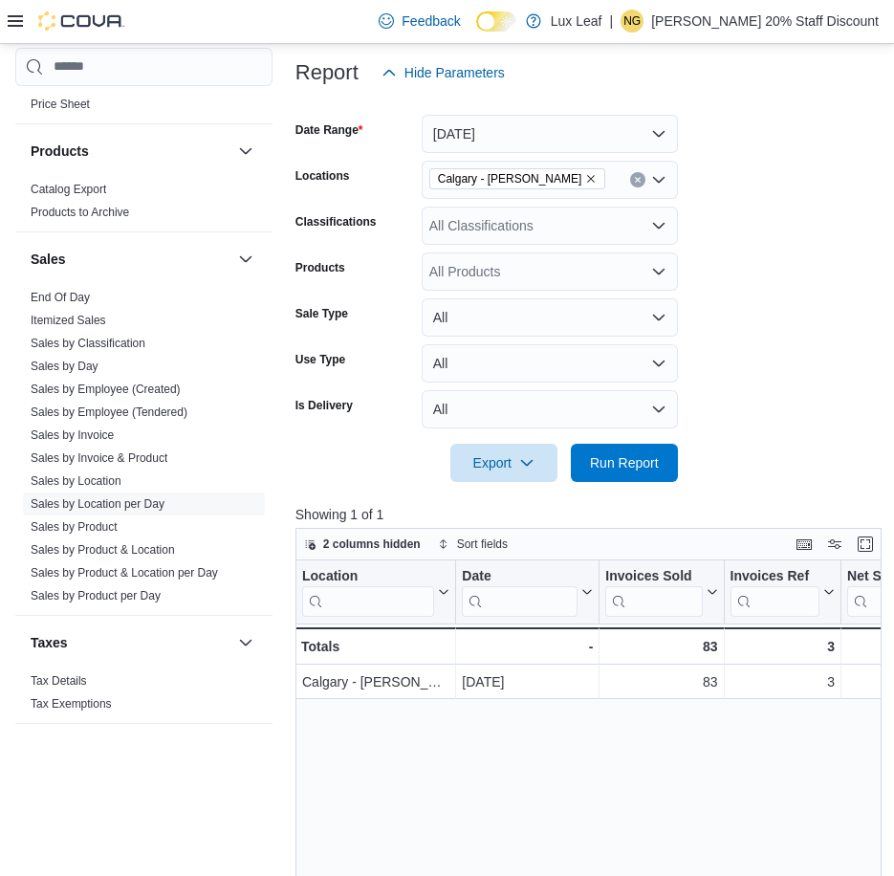
scroll to position [191, 0]
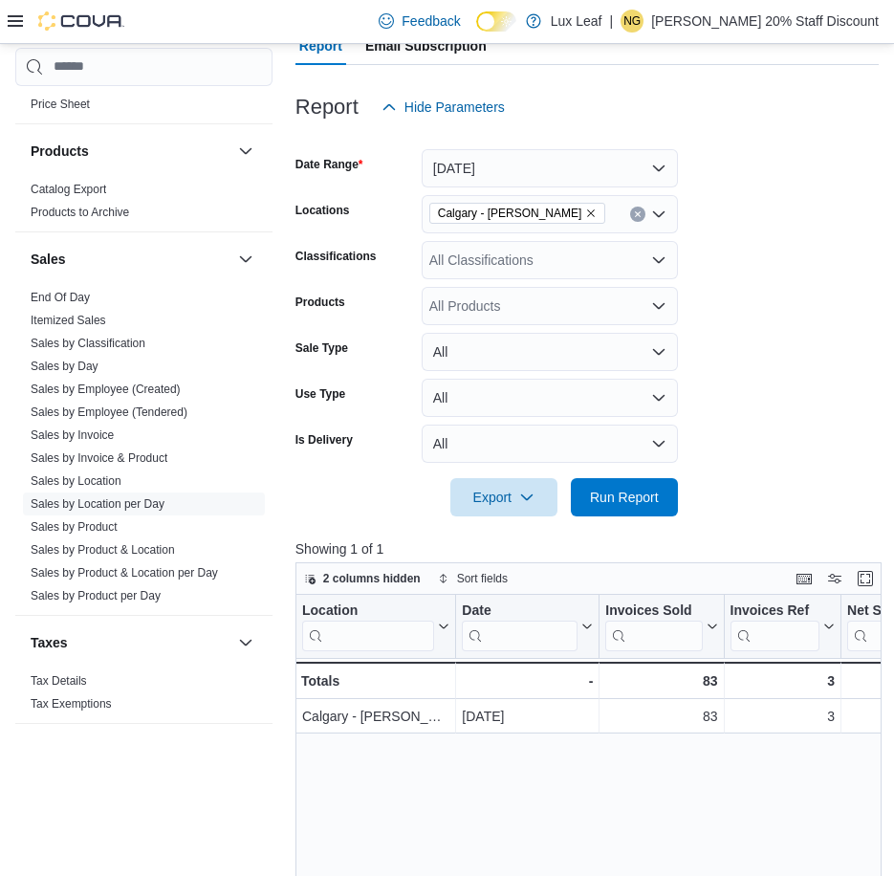
click at [585, 208] on icon "Remove Calgary - Nolan Hill from selection in this group" at bounding box center [590, 213] width 11 height 11
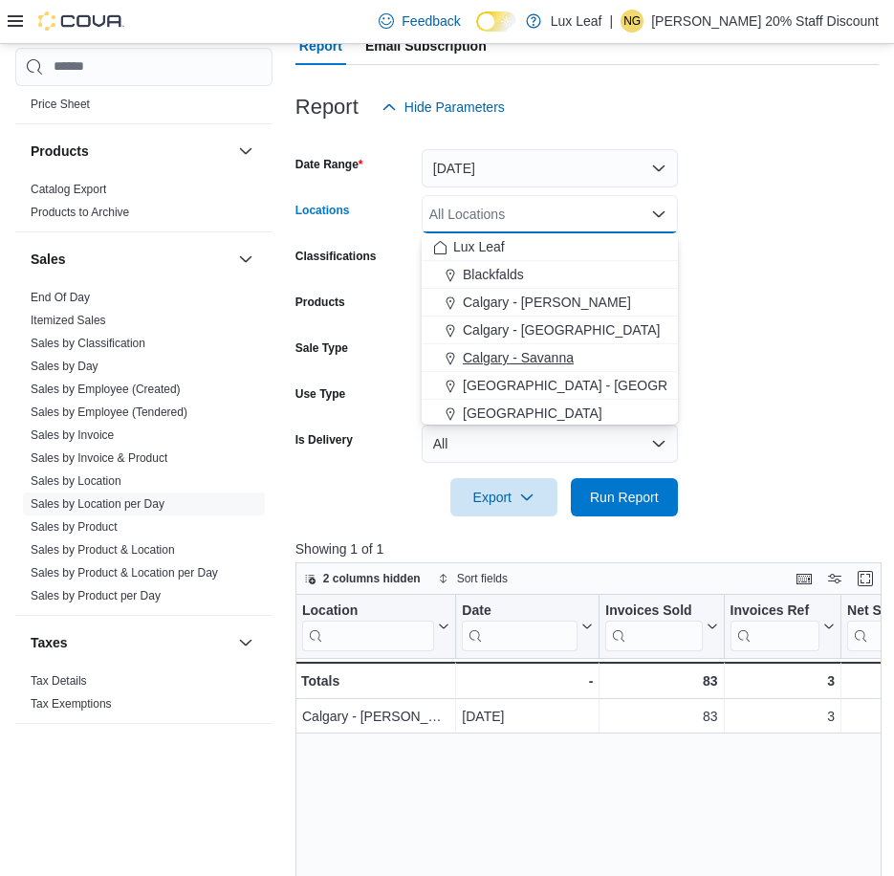
click at [556, 361] on span "Calgary - Savanna" at bounding box center [518, 357] width 111 height 19
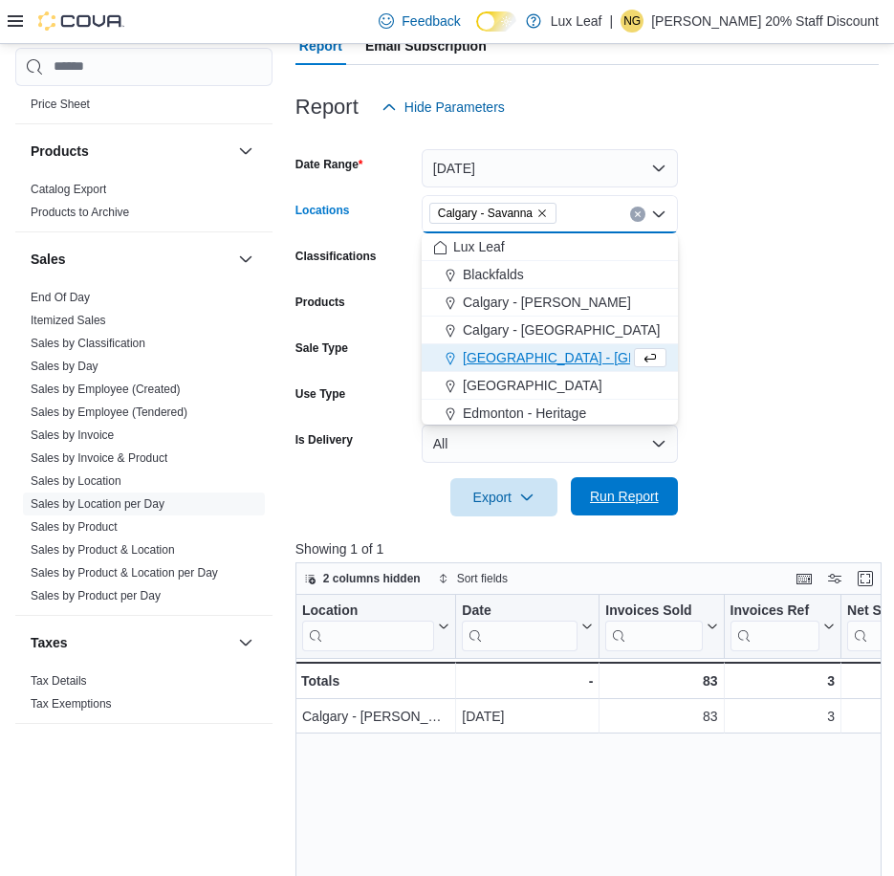
click at [614, 485] on span "Run Report" at bounding box center [624, 496] width 84 height 38
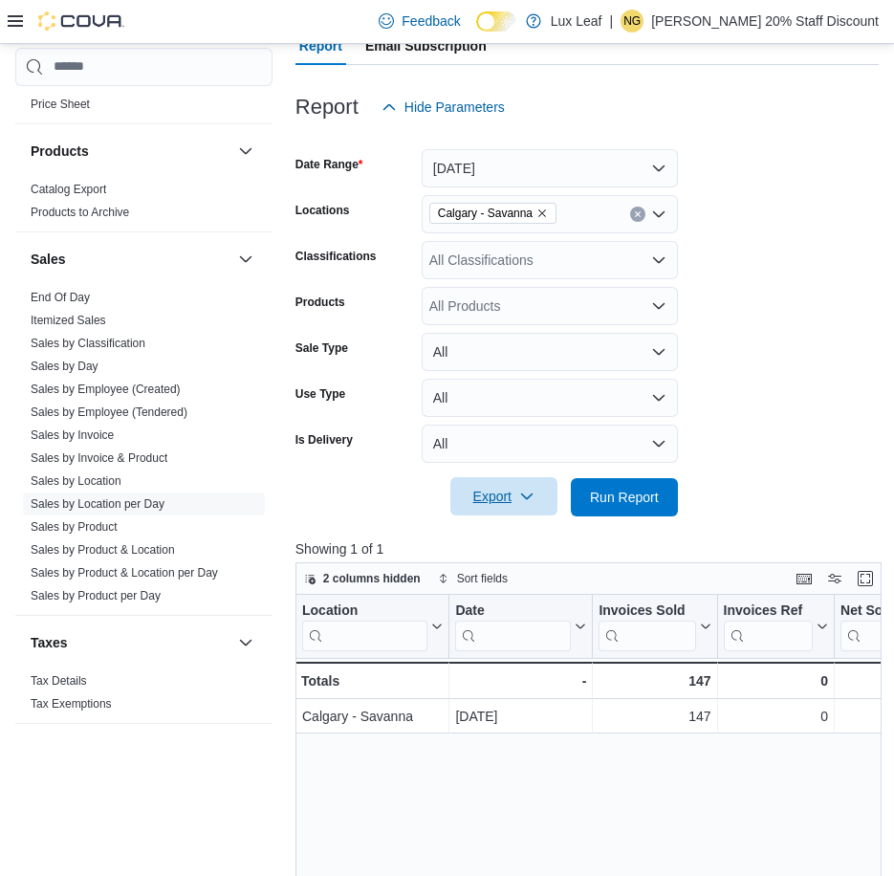
click at [487, 509] on span "Export" at bounding box center [504, 496] width 84 height 38
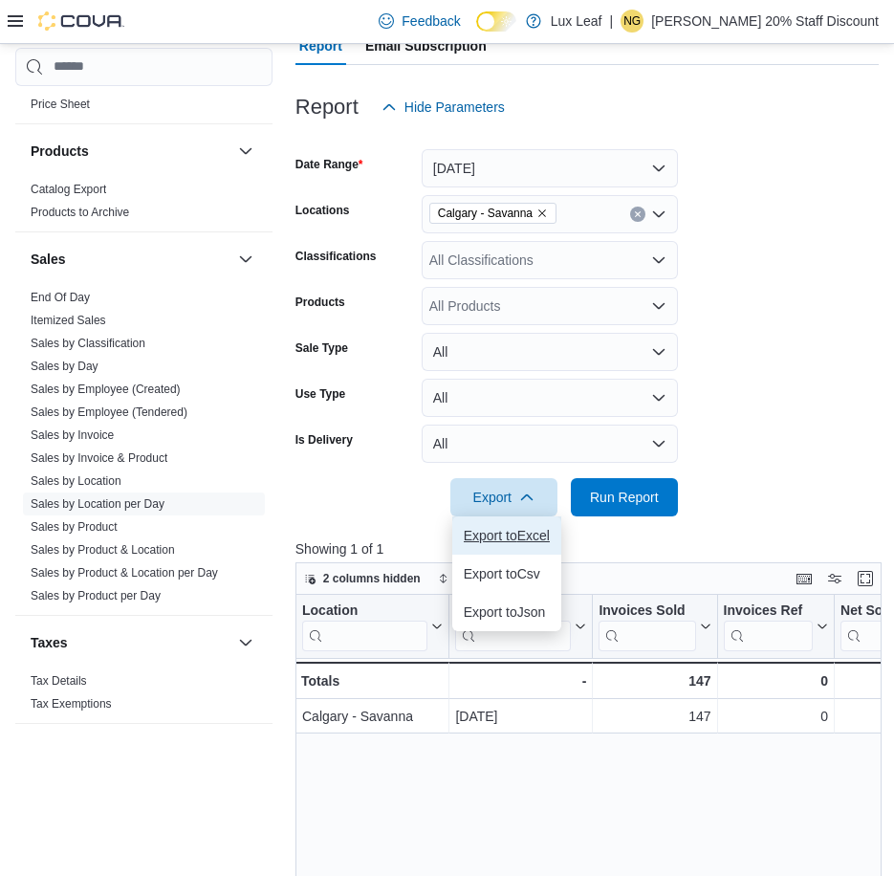
click at [503, 535] on span "Export to Excel" at bounding box center [507, 535] width 86 height 15
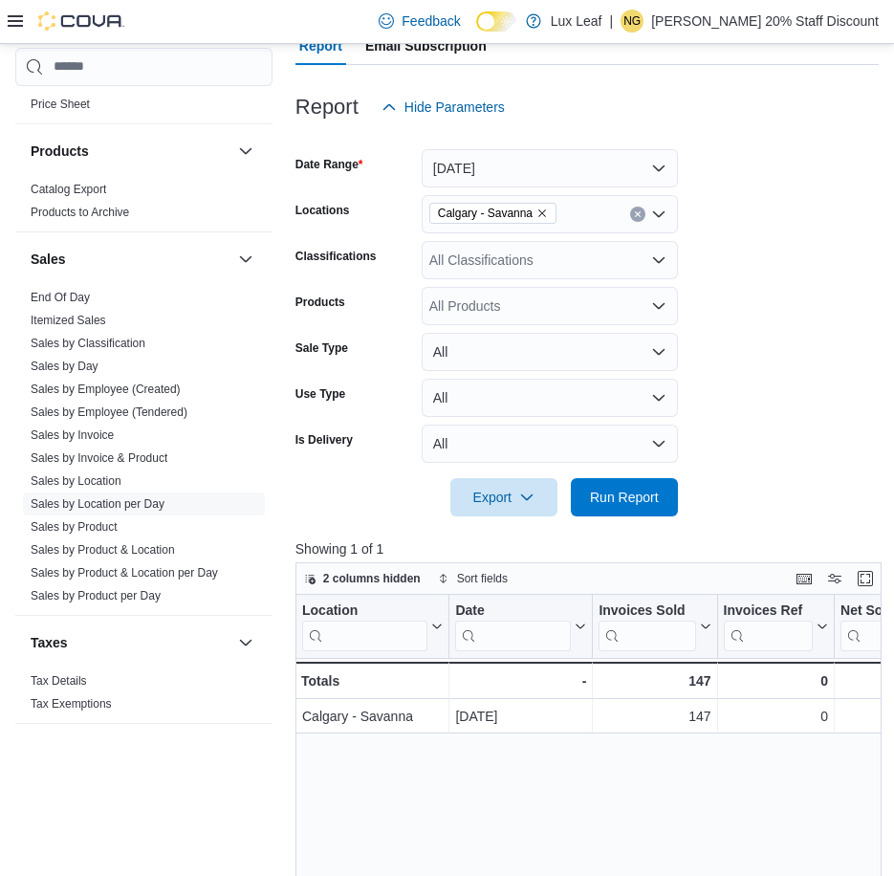
click at [788, 249] on form "Date Range Yesterday Locations Calgary - Savanna Classifications All Classifica…" at bounding box center [586, 321] width 583 height 390
click at [536, 212] on icon "Remove Calgary - Savanna from selection in this group" at bounding box center [541, 213] width 11 height 11
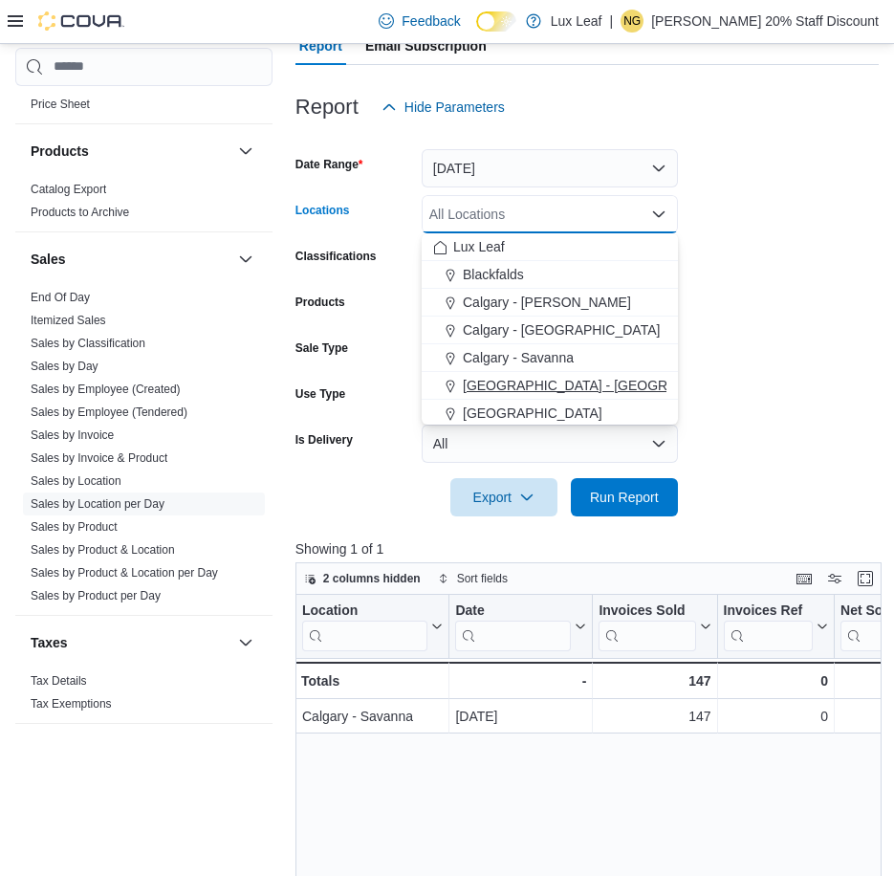
click at [540, 386] on span "Calgary - Taradale" at bounding box center [608, 385] width 291 height 19
click at [782, 250] on form "Date Range Yesterday Locations Calgary - Taradale Combo box. Selected. Calgary …" at bounding box center [586, 321] width 583 height 390
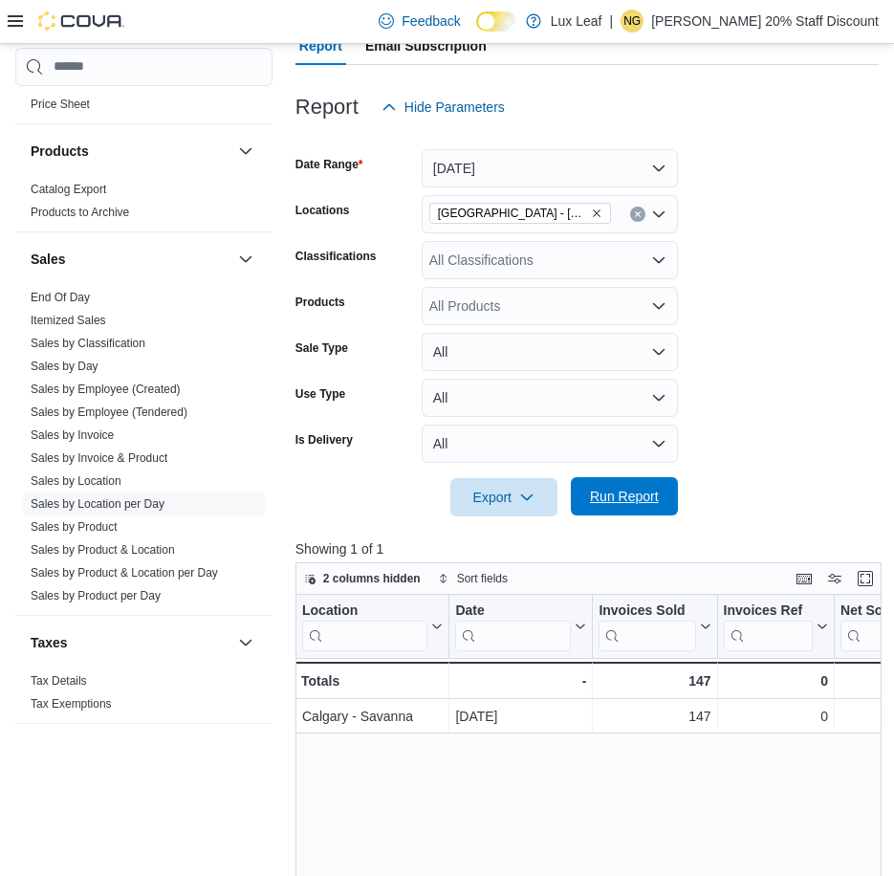
click at [605, 494] on span "Run Report" at bounding box center [624, 496] width 69 height 19
click at [483, 494] on span "Export" at bounding box center [504, 496] width 84 height 38
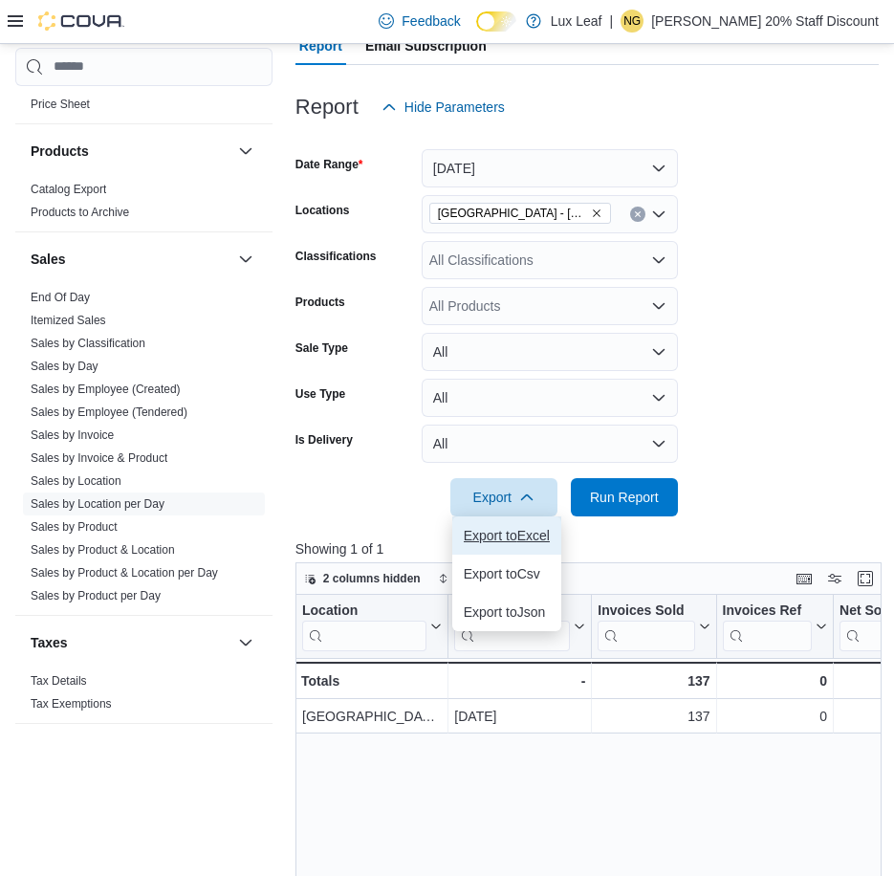
click at [518, 524] on button "Export to Excel" at bounding box center [506, 535] width 109 height 38
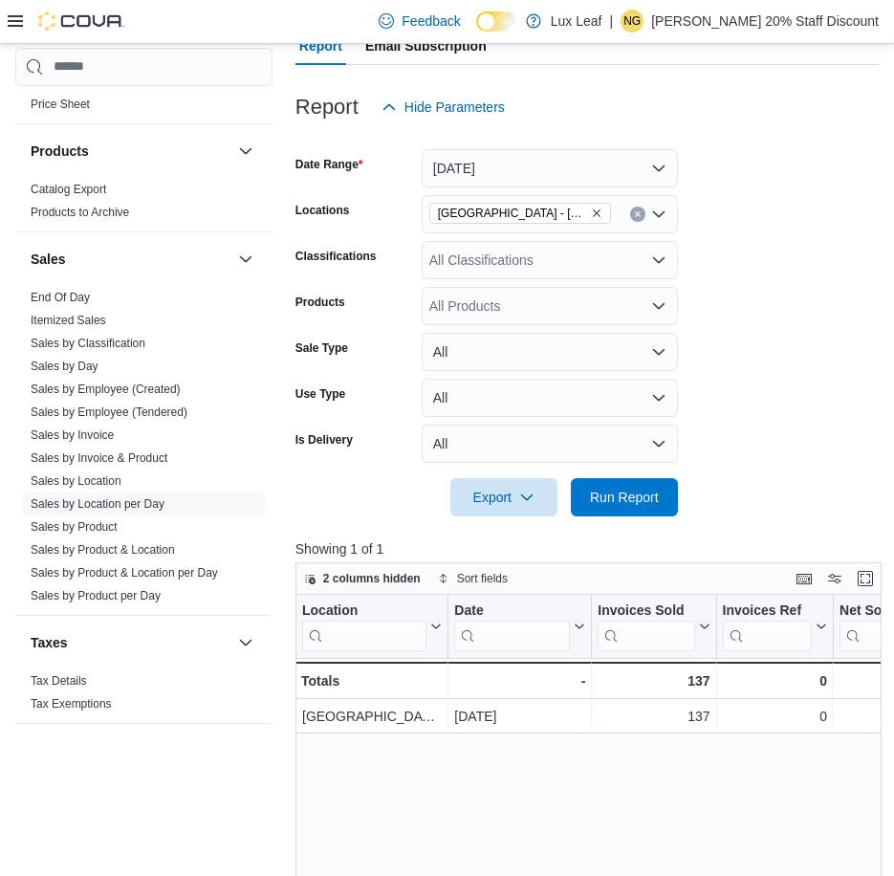
click at [722, 202] on form "Date Range Yesterday Locations Calgary - Taradale Classifications All Classific…" at bounding box center [586, 321] width 583 height 390
click at [593, 214] on icon "Remove Calgary - Taradale from selection in this group" at bounding box center [597, 213] width 8 height 8
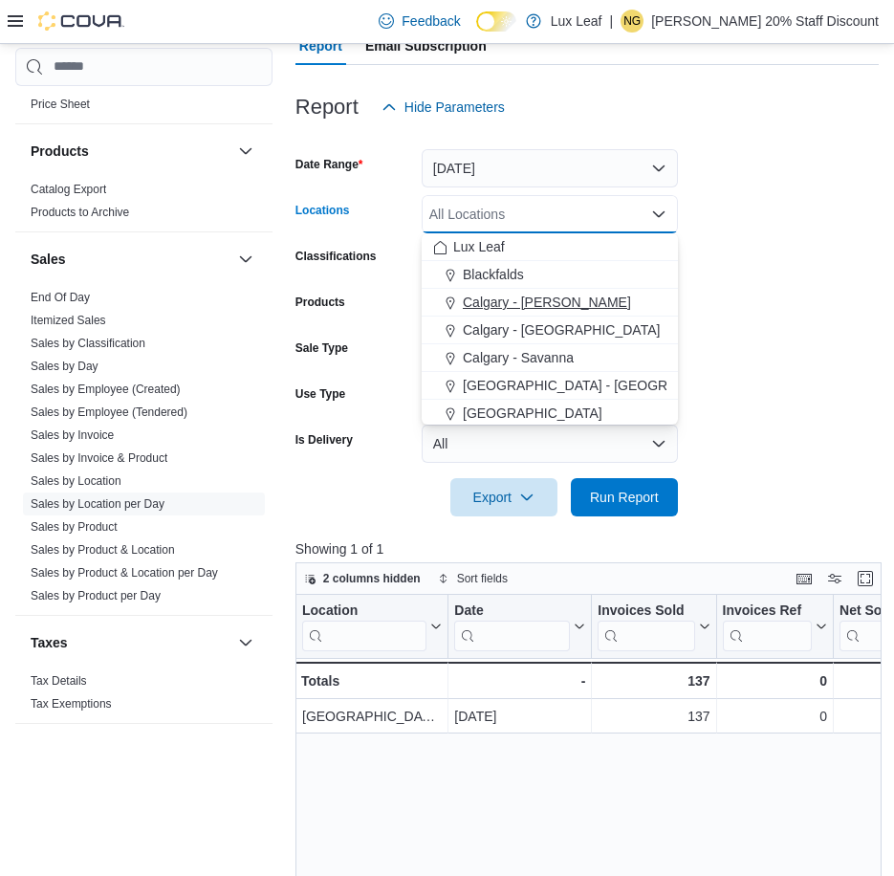
scroll to position [169, 0]
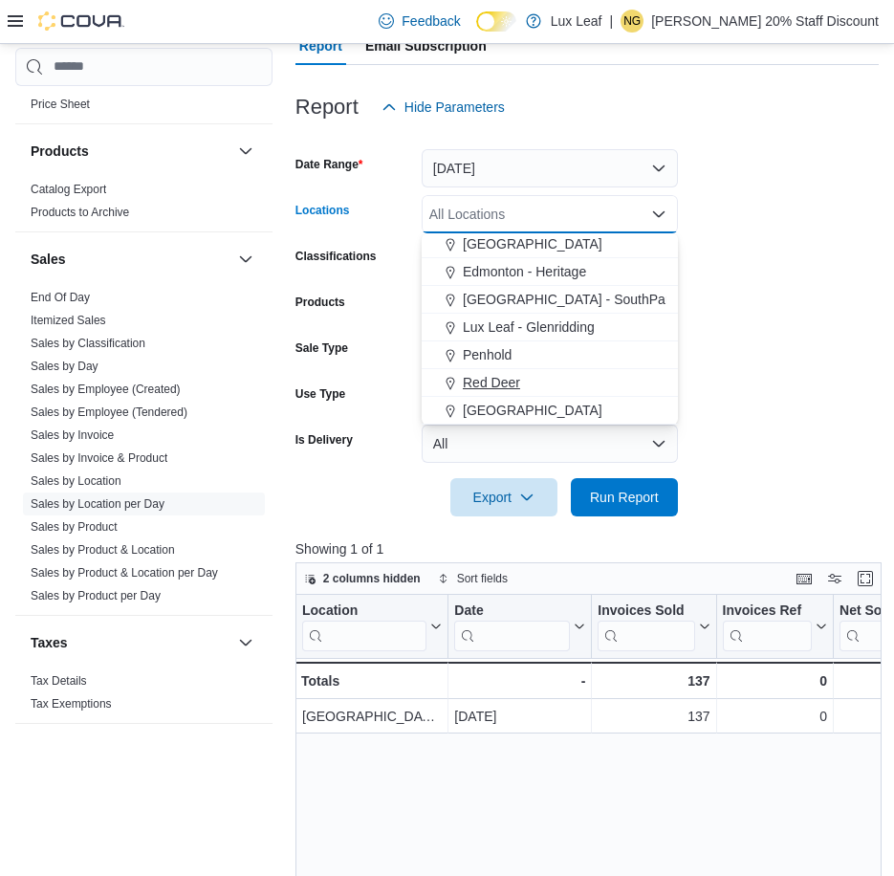
click at [513, 377] on span "Red Deer" at bounding box center [491, 382] width 57 height 19
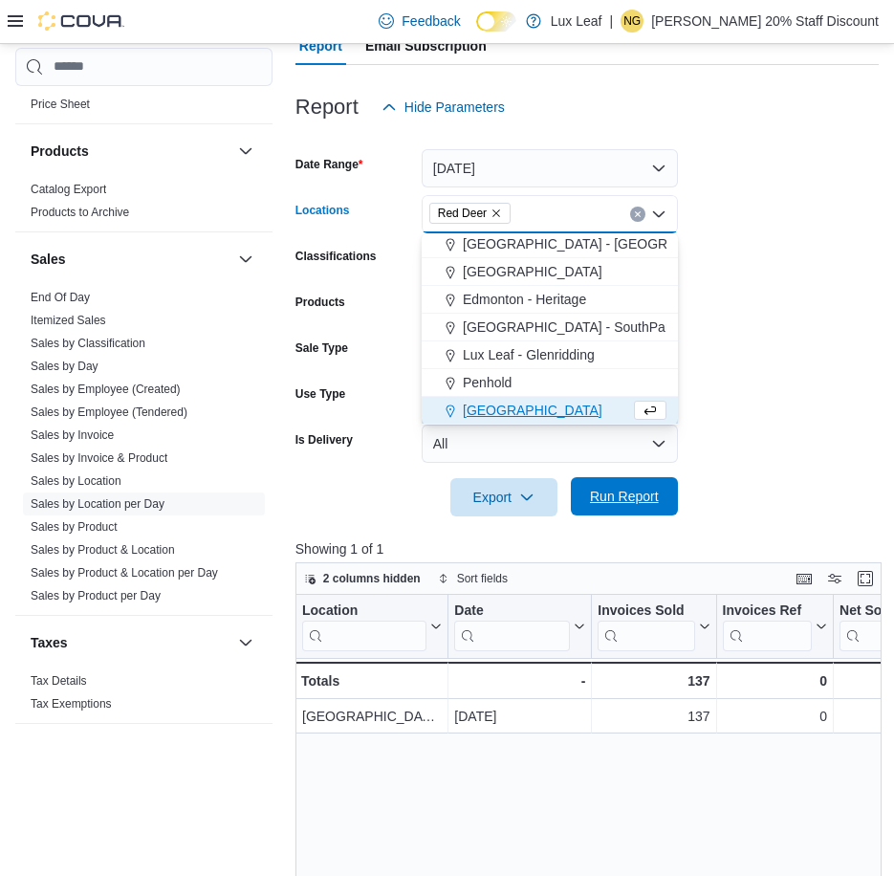
click at [609, 492] on span "Run Report" at bounding box center [624, 496] width 69 height 19
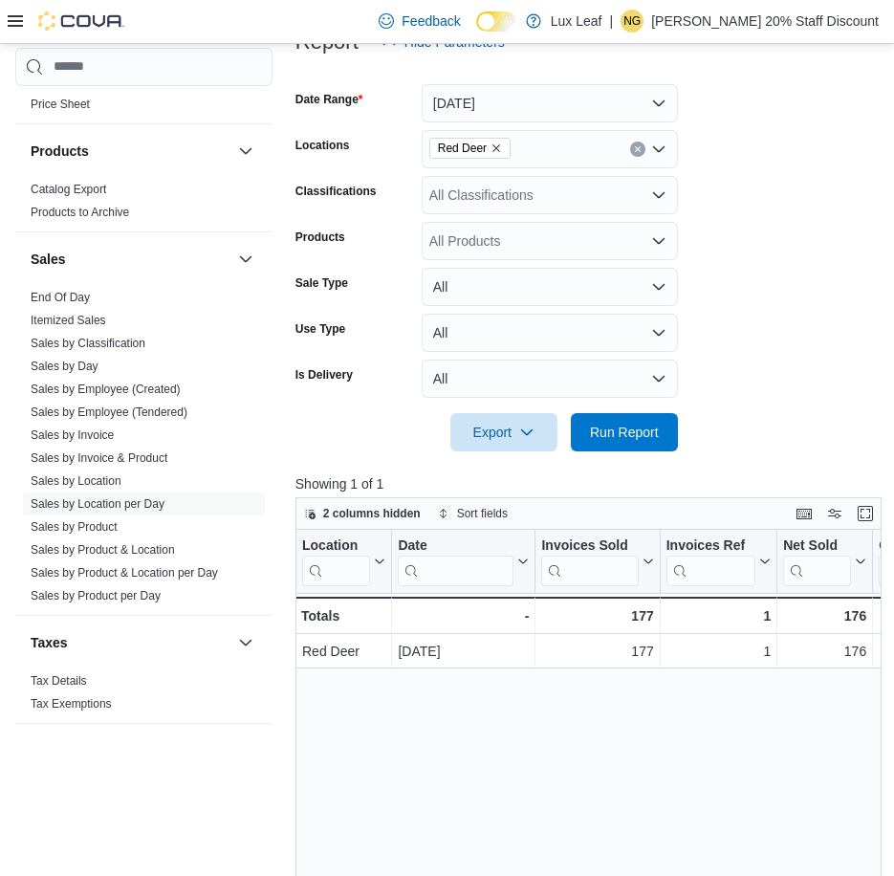
scroll to position [382, 0]
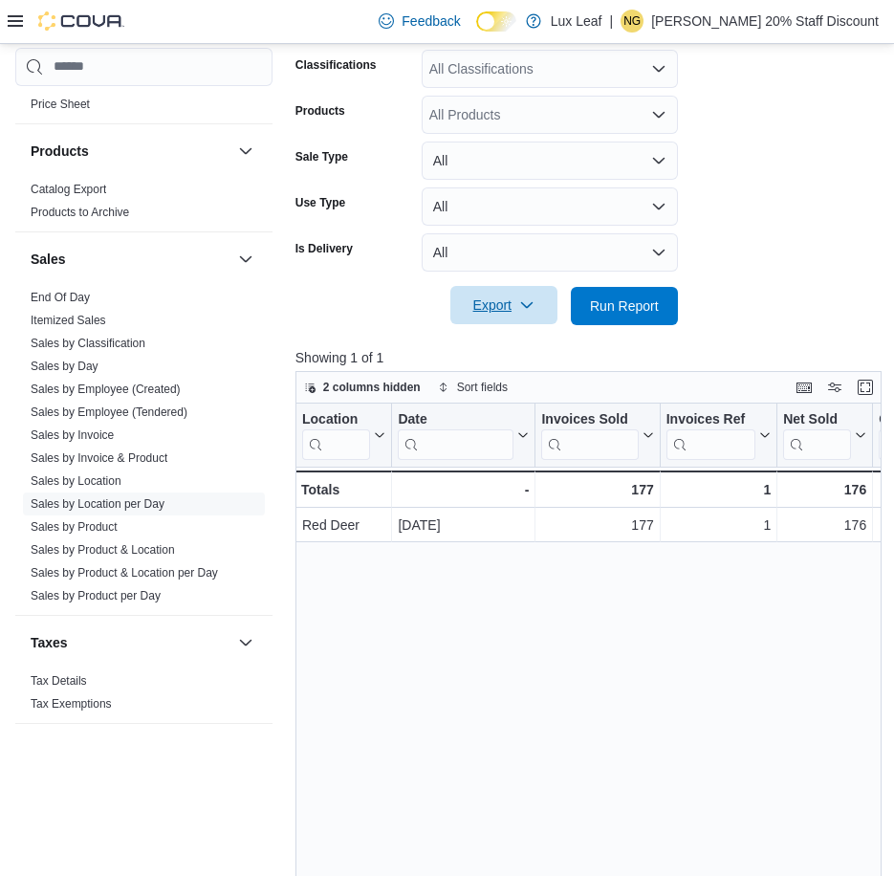
click at [494, 301] on span "Export" at bounding box center [504, 305] width 84 height 38
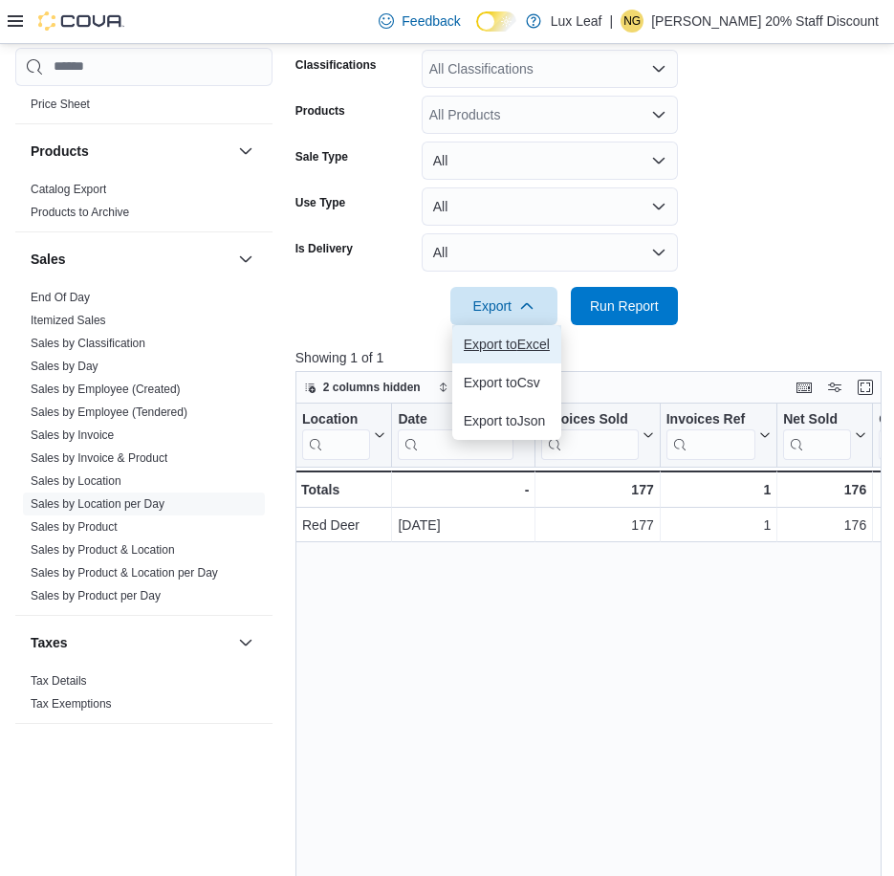
click at [514, 349] on span "Export to Excel" at bounding box center [507, 344] width 86 height 15
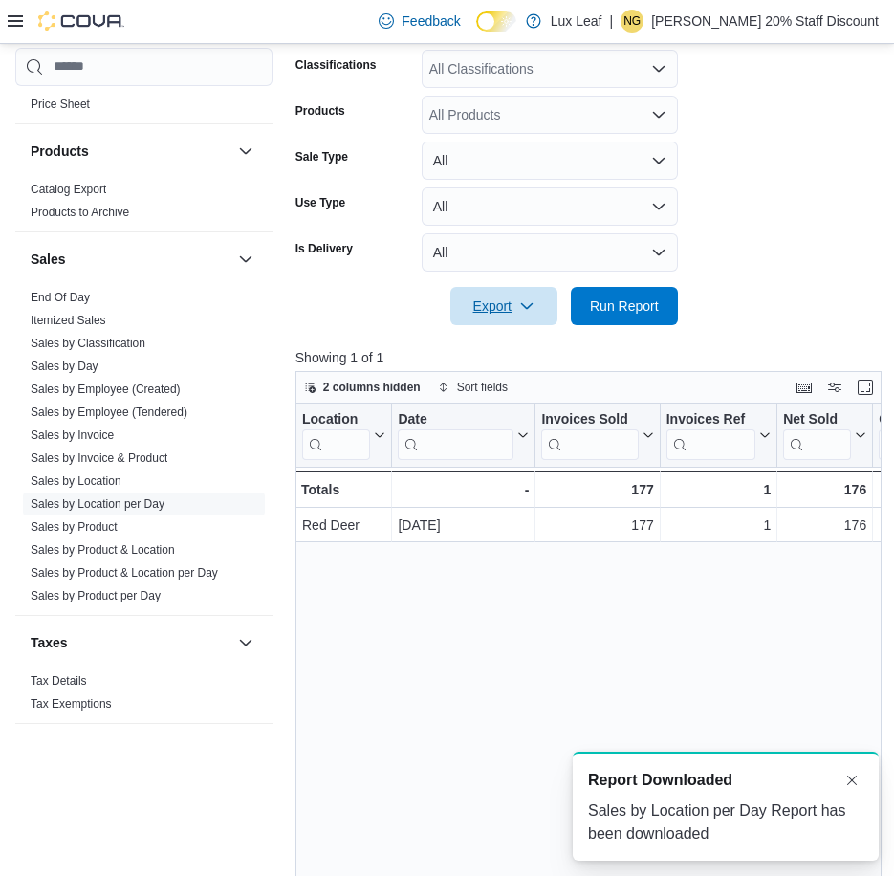
scroll to position [0, 0]
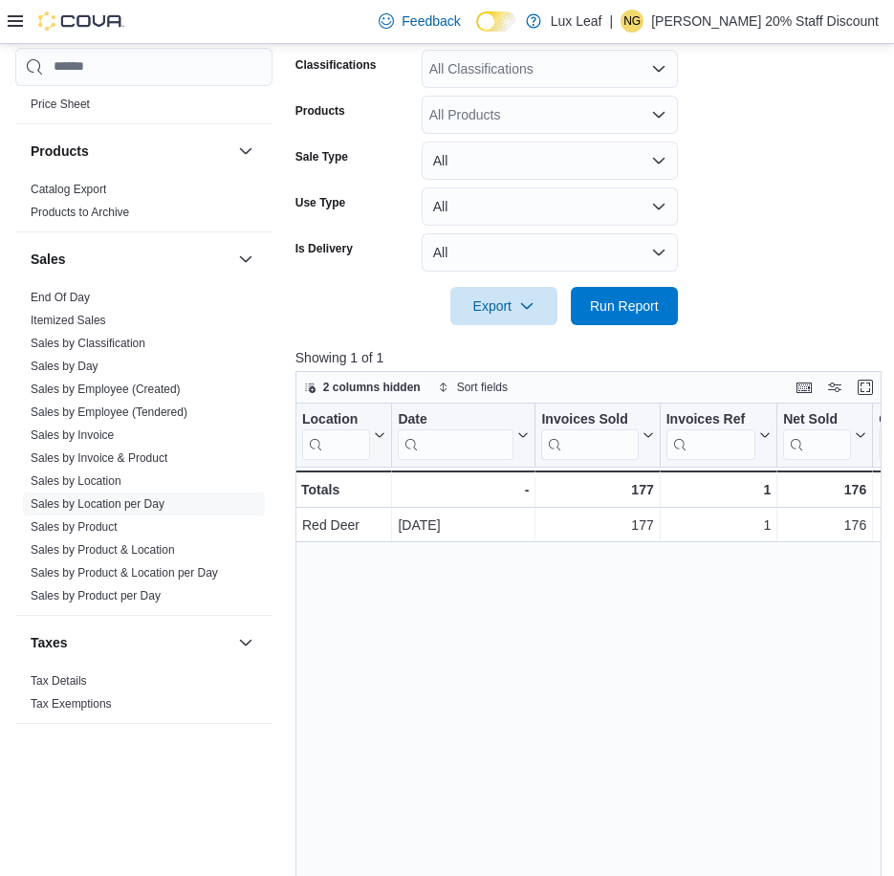
drag, startPoint x: 750, startPoint y: 148, endPoint x: 726, endPoint y: 148, distance: 23.9
click at [750, 148] on form "Date Range Yesterday Locations Red Deer Classifications All Classifications Pro…" at bounding box center [586, 130] width 583 height 390
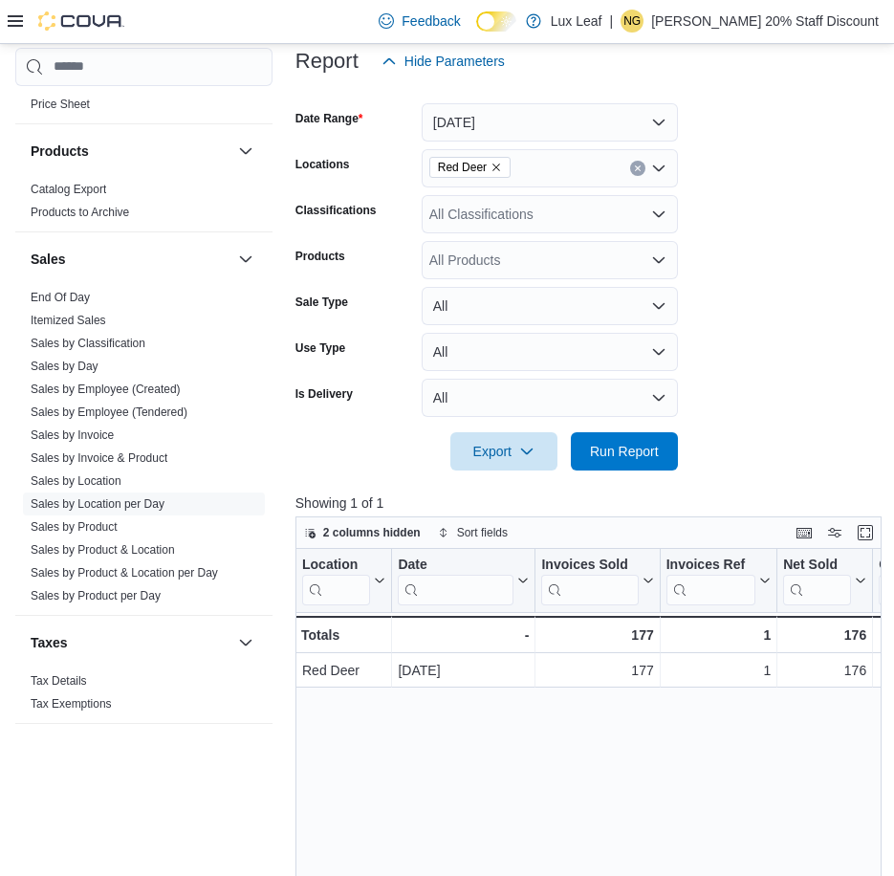
scroll to position [191, 0]
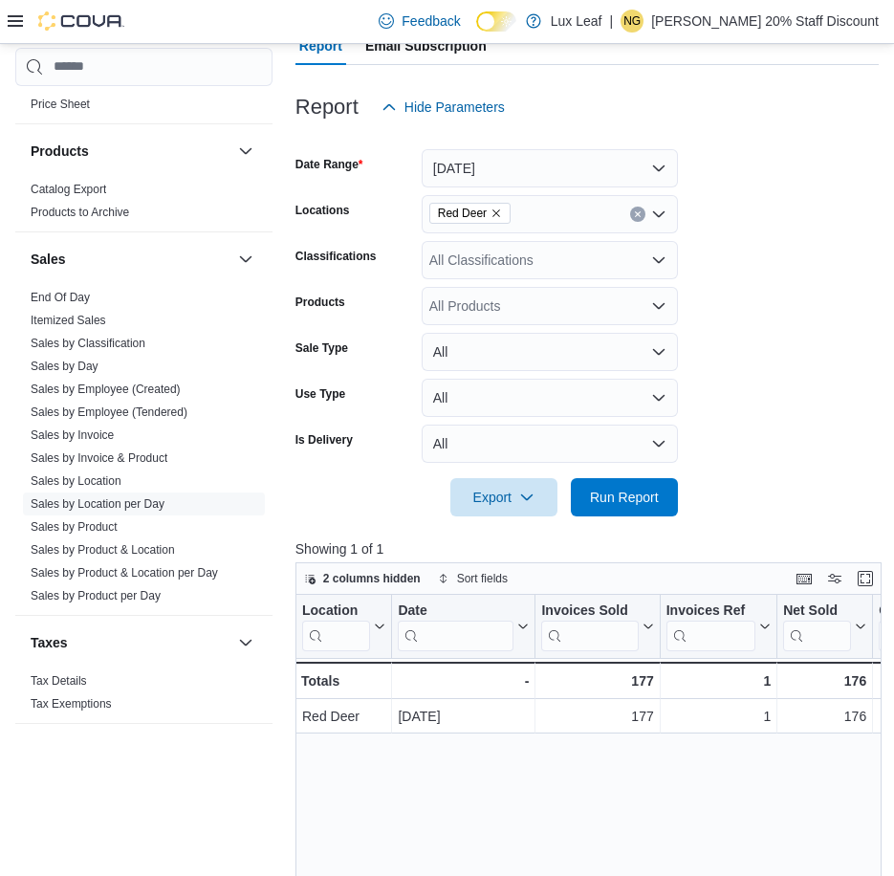
click at [503, 213] on span "Red Deer" at bounding box center [469, 213] width 81 height 21
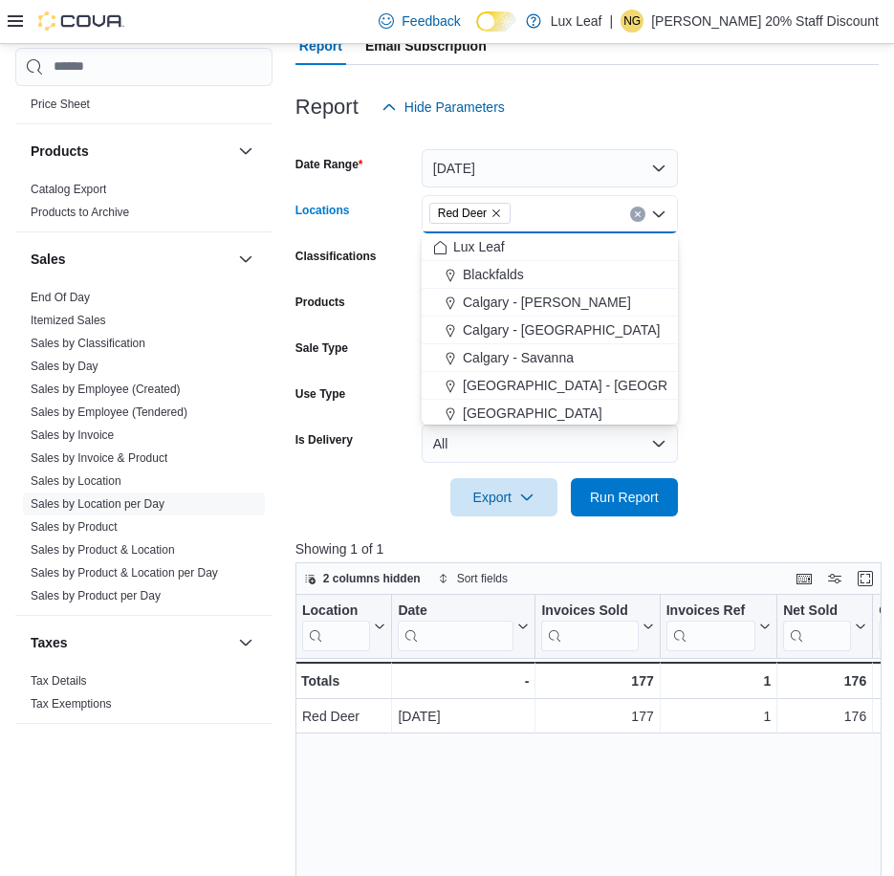
click at [500, 216] on icon "Remove Red Deer from selection in this group" at bounding box center [496, 213] width 11 height 11
click at [559, 326] on span "Calgary - Panorama Hills" at bounding box center [561, 329] width 197 height 19
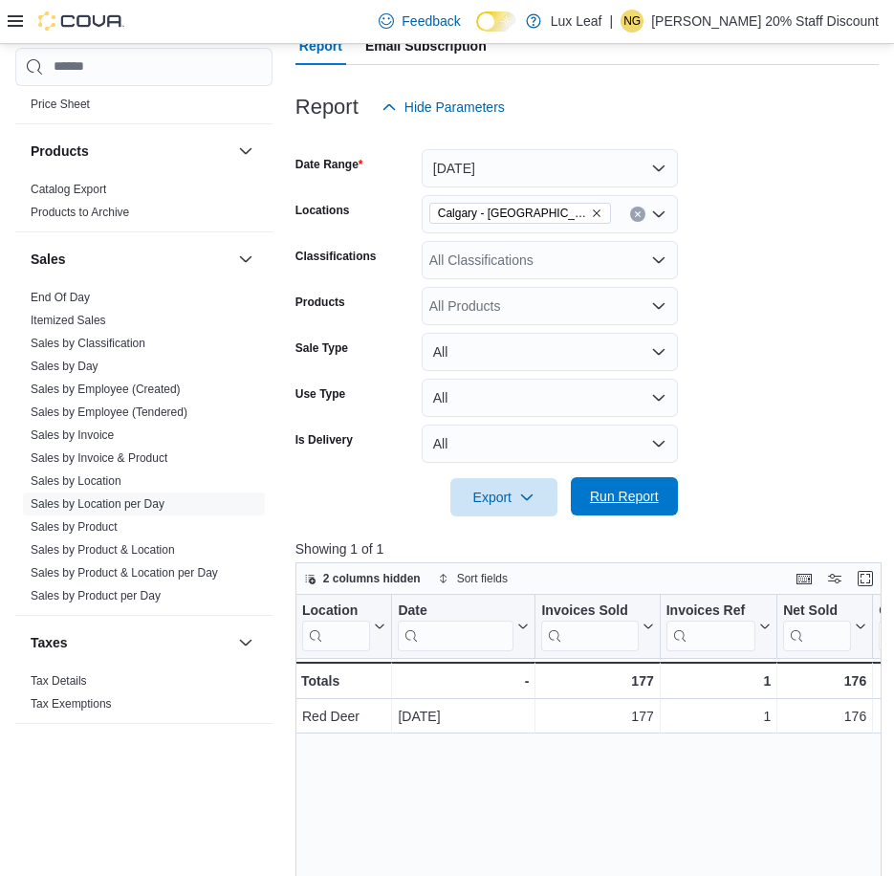
click at [623, 492] on span "Run Report" at bounding box center [624, 496] width 69 height 19
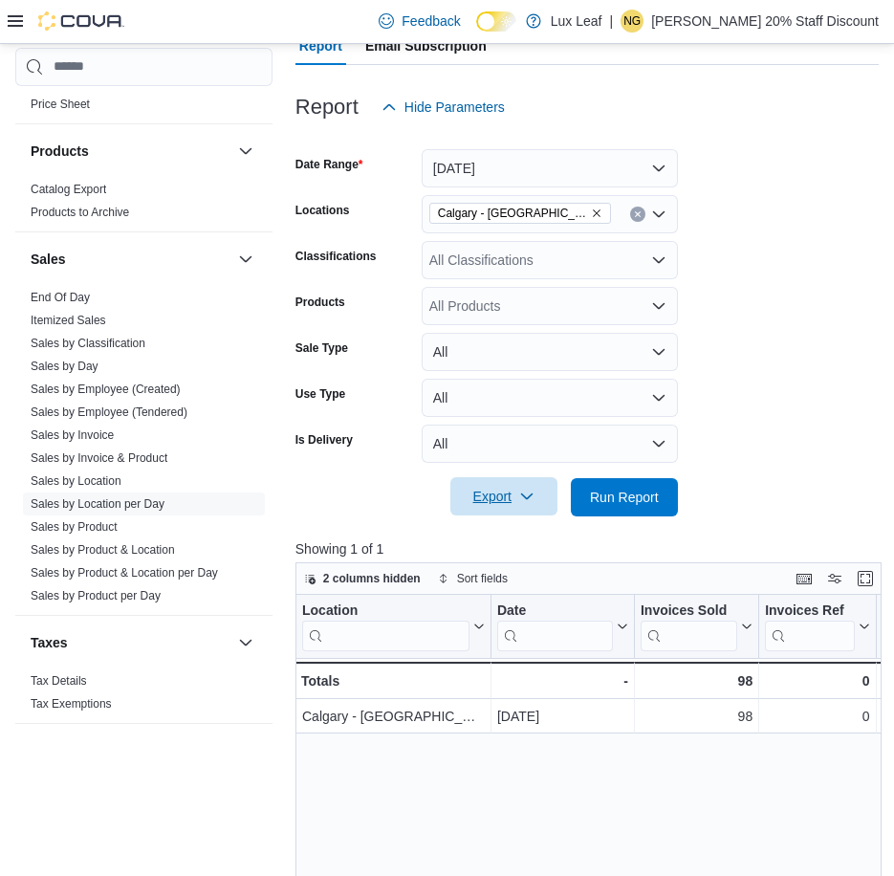
click at [498, 500] on span "Export" at bounding box center [504, 496] width 84 height 38
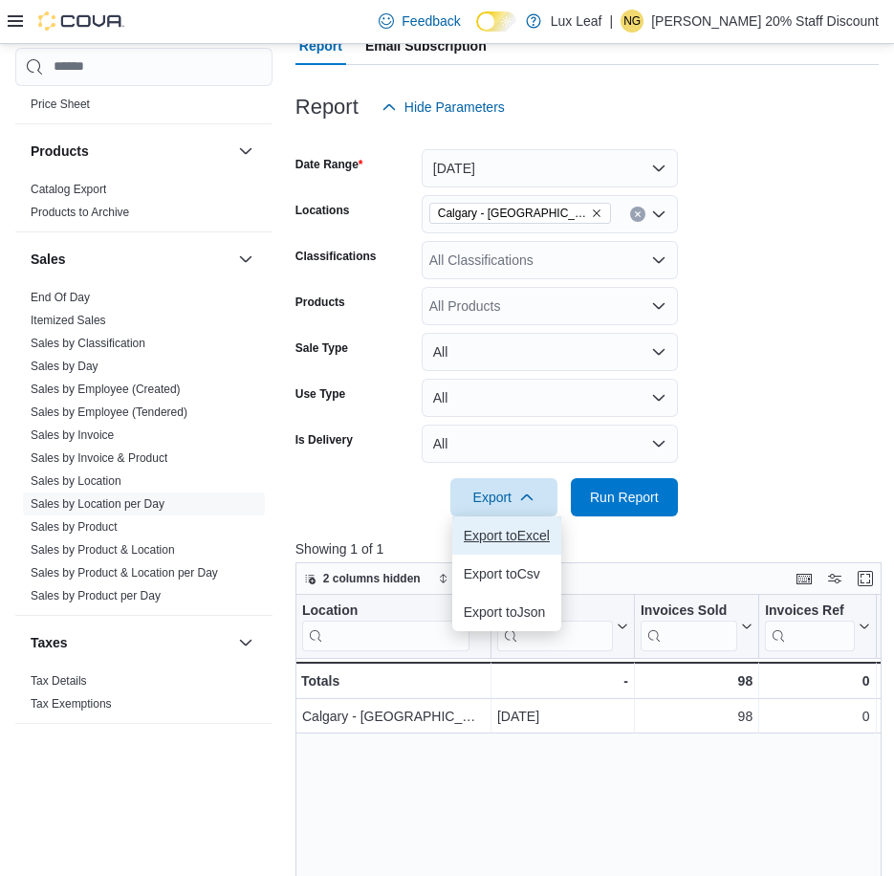
click at [510, 532] on span "Export to Excel" at bounding box center [507, 535] width 86 height 15
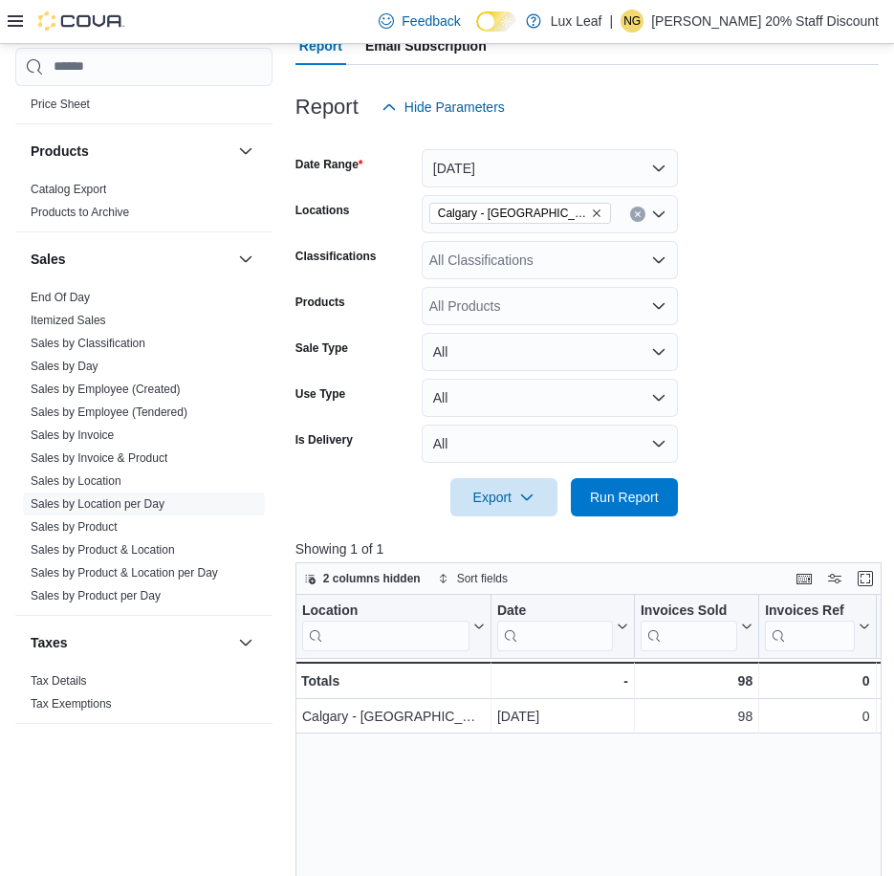
drag, startPoint x: 722, startPoint y: 201, endPoint x: 714, endPoint y: 181, distance: 21.5
click at [722, 201] on form "Date Range Yesterday Locations Calgary - Panorama Hills Classifications All Cla…" at bounding box center [586, 321] width 583 height 390
click at [710, 21] on p "Nicole Gorgichuk 20% Staff Discount" at bounding box center [765, 21] width 228 height 23
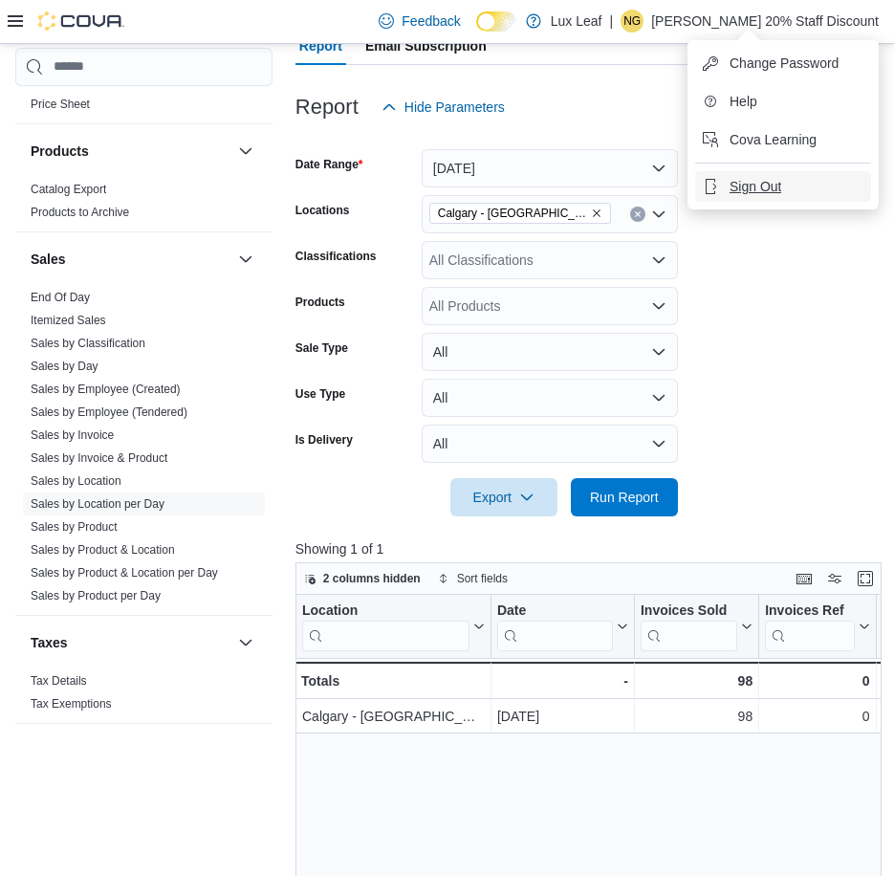
click at [753, 193] on span "Sign Out" at bounding box center [756, 186] width 52 height 19
